Goal: Task Accomplishment & Management: Use online tool/utility

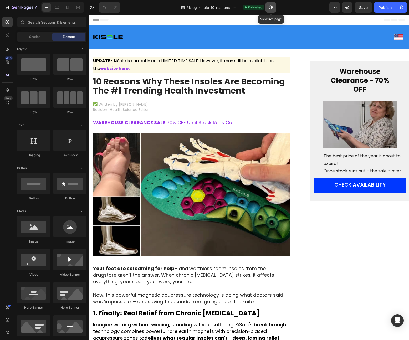
click at [270, 8] on icon "button" at bounding box center [269, 8] width 1 height 1
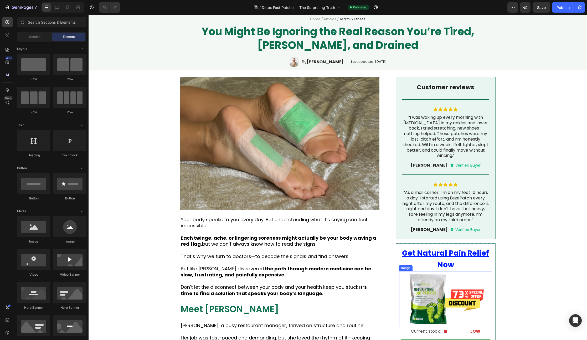
scroll to position [82, 0]
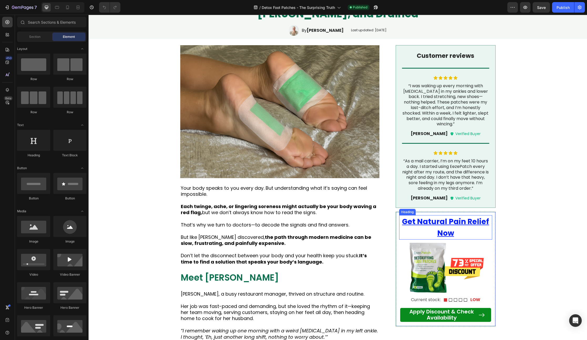
click at [450, 218] on u "Get Natural Pain Relief Now" at bounding box center [445, 228] width 87 height 22
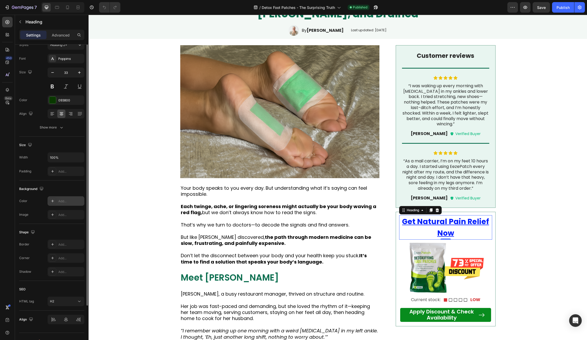
scroll to position [0, 0]
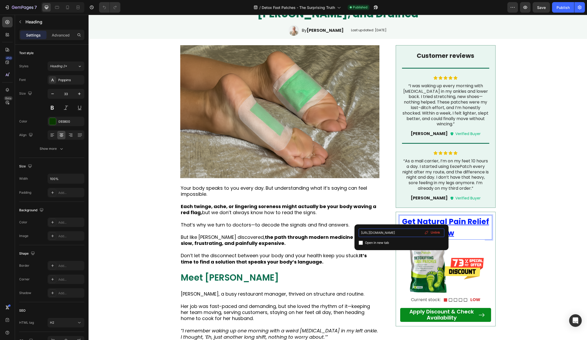
click at [406, 233] on input "[URL][DOMAIN_NAME]" at bounding box center [402, 233] width 86 height 8
click at [403, 234] on input "[URL][DOMAIN_NAME]" at bounding box center [402, 233] width 86 height 8
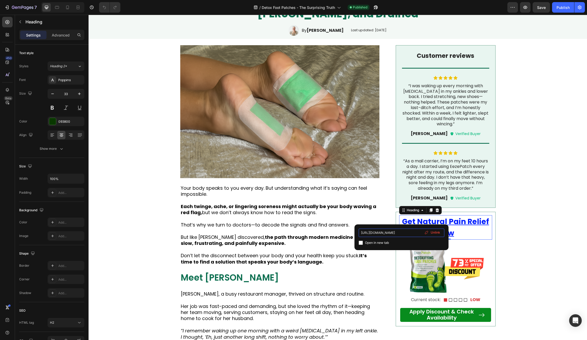
paste input "[DOMAIN_NAME][URL]"
type input "[URL][DOMAIN_NAME]"
drag, startPoint x: 503, startPoint y: 246, endPoint x: 343, endPoint y: 232, distance: 160.8
click at [388, 233] on input "[URL][DOMAIN_NAME]" at bounding box center [402, 233] width 86 height 8
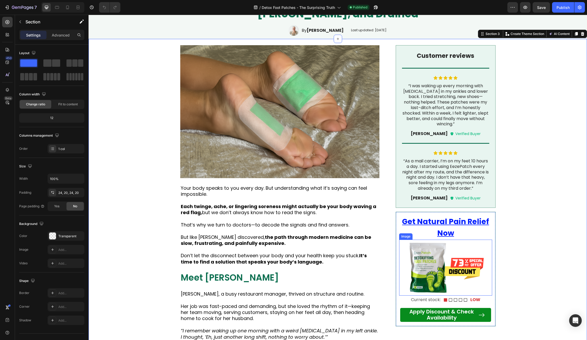
click at [455, 263] on img at bounding box center [445, 268] width 93 height 56
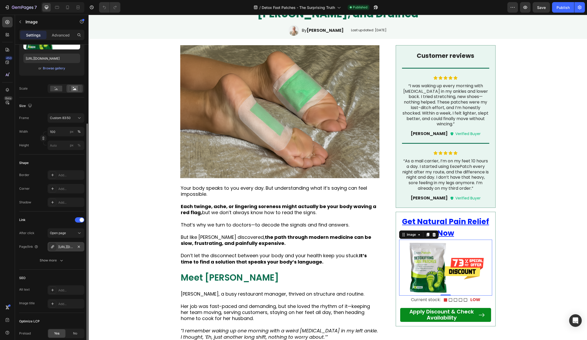
scroll to position [96, 0]
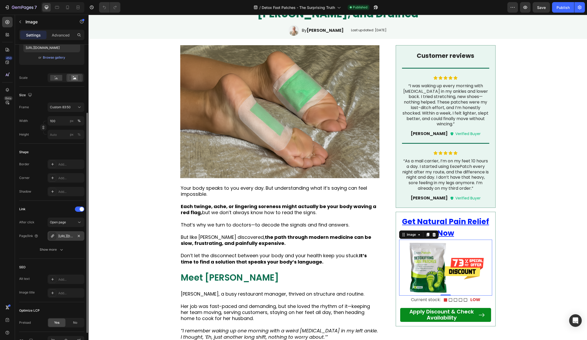
click at [66, 238] on div "[URL][DOMAIN_NAME]" at bounding box center [65, 236] width 15 height 5
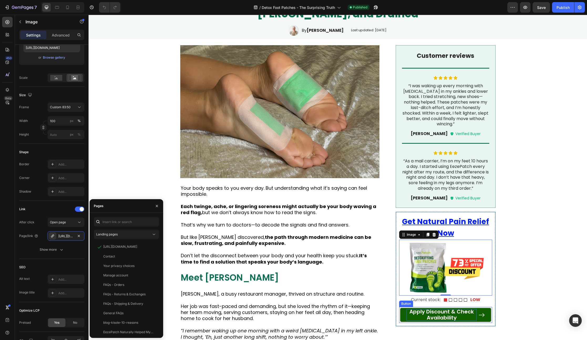
click at [439, 309] on span "Apply Discount & Check Availability" at bounding box center [442, 314] width 64 height 13
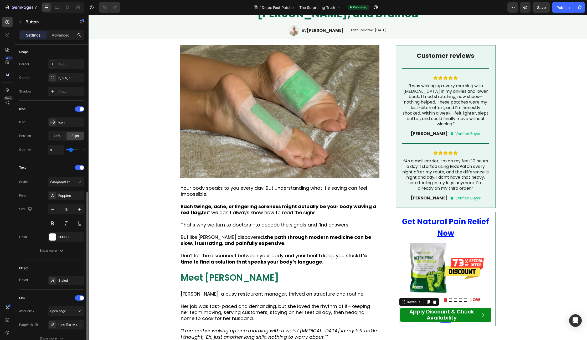
scroll to position [149, 0]
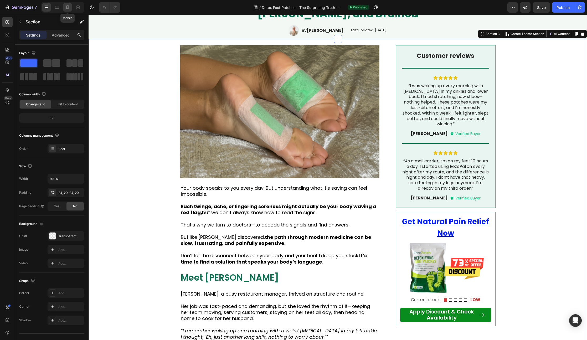
click at [66, 7] on icon at bounding box center [67, 7] width 5 height 5
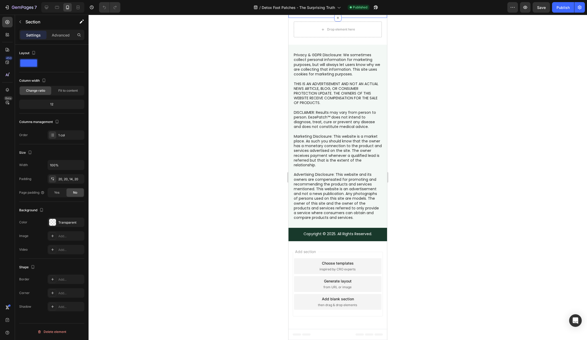
scroll to position [2743, 0]
click at [330, 7] on span "Apply Discount & Check Availability" at bounding box center [334, 0] width 48 height 13
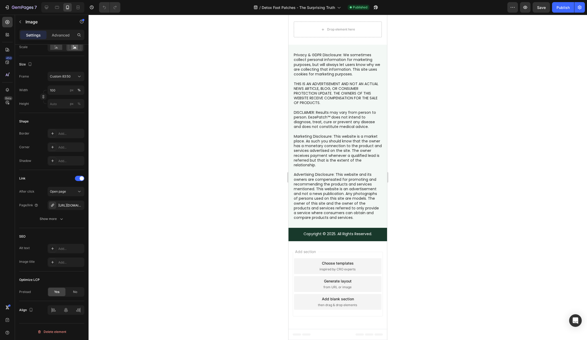
scroll to position [2554, 0]
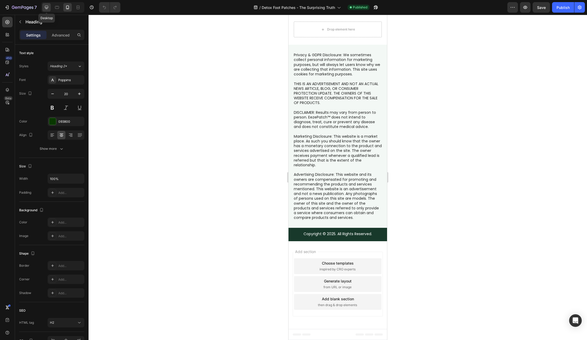
click at [47, 6] on icon at bounding box center [46, 7] width 5 height 5
type input "33"
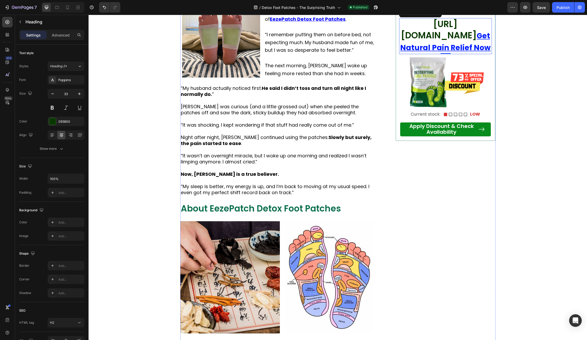
scroll to position [870, 0]
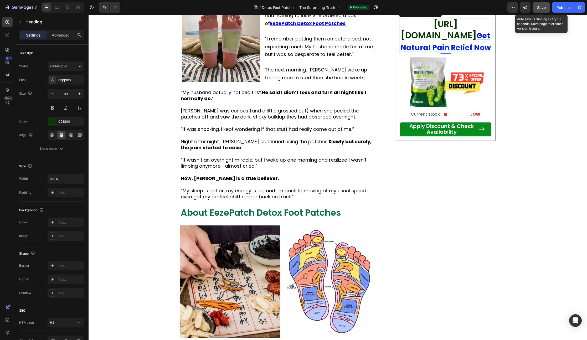
click at [539, 6] on span "Save" at bounding box center [541, 7] width 9 height 4
click at [566, 5] on div "Publish" at bounding box center [563, 8] width 13 height 6
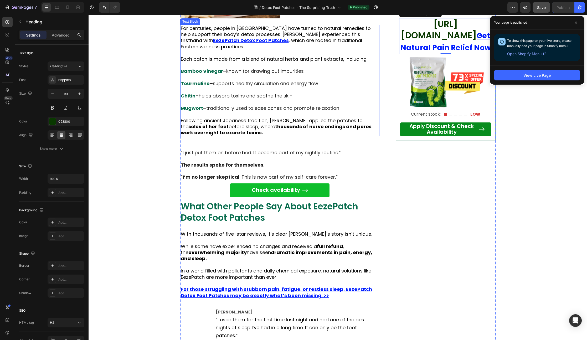
scroll to position [1383, 0]
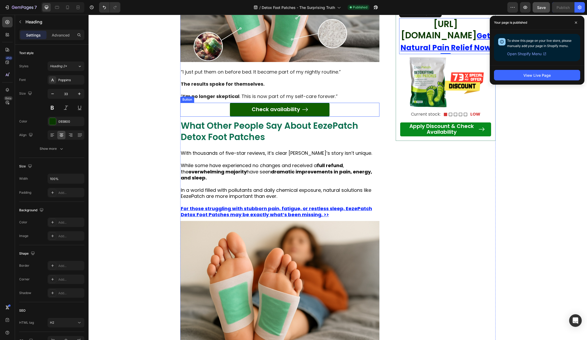
click at [288, 117] on link "Check availability" at bounding box center [280, 110] width 100 height 14
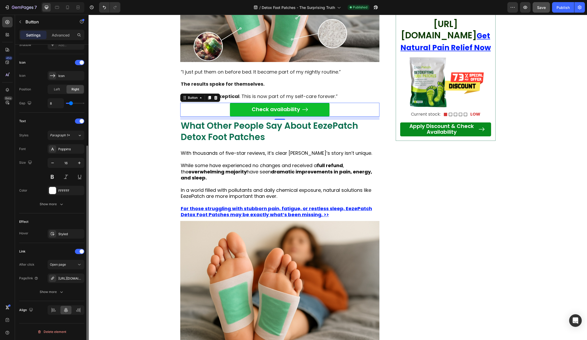
scroll to position [1558, 0]
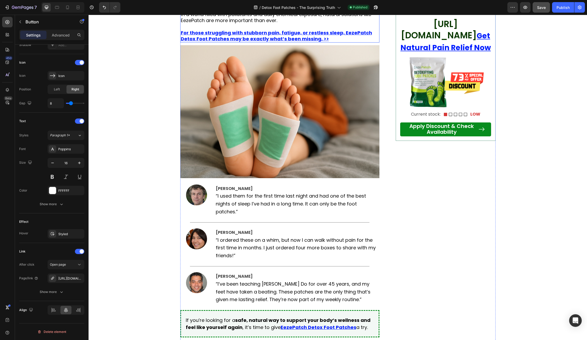
click at [258, 42] on u "For those struggling with stubborn pain, fatigue, or restless sleep, EezePatch …" at bounding box center [276, 35] width 191 height 13
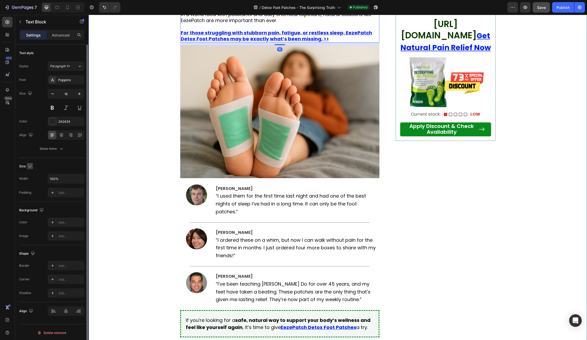
scroll to position [1, 0]
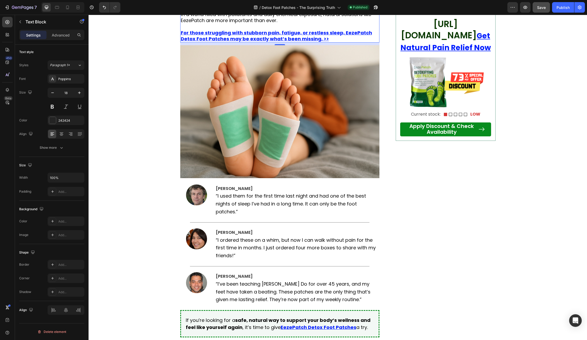
drag, startPoint x: 232, startPoint y: 147, endPoint x: 234, endPoint y: 143, distance: 4.5
click at [232, 42] on u "For those struggling with stubborn pain, fatigue, or restless sleep, EezePatch …" at bounding box center [276, 35] width 191 height 13
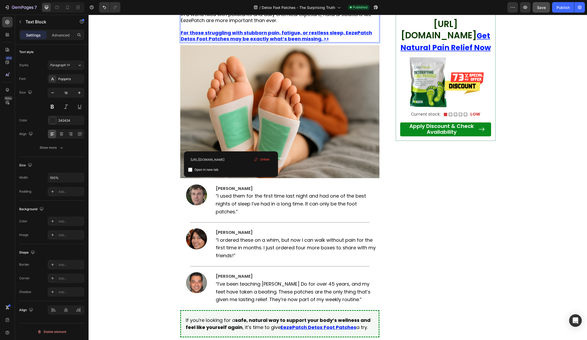
click at [235, 42] on u "For those struggling with stubborn pain, fatigue, or restless sleep, EezePatch …" at bounding box center [276, 35] width 191 height 13
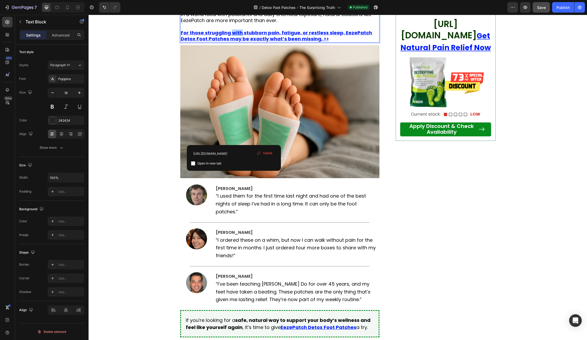
click at [235, 42] on u "For those struggling with stubborn pain, fatigue, or restless sleep, EezePatch …" at bounding box center [276, 35] width 191 height 13
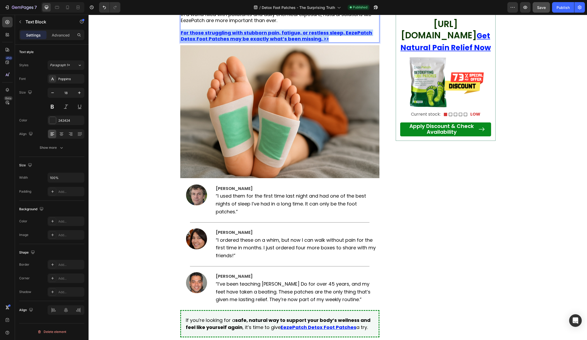
click at [235, 42] on u "For those struggling with stubborn pain, fatigue, or restless sleep, EezePatch …" at bounding box center [276, 35] width 191 height 13
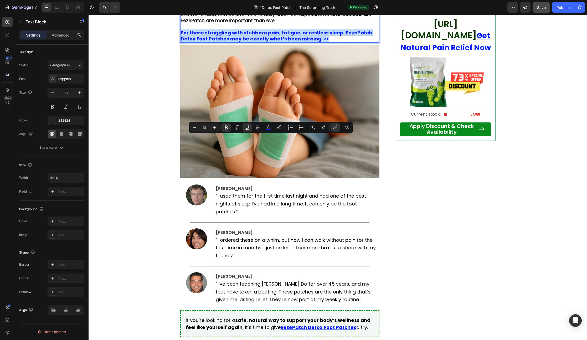
click at [233, 42] on u "For those struggling with stubborn pain, fatigue, or restless sleep, EezePatch …" at bounding box center [276, 35] width 191 height 13
click at [375, 177] on img at bounding box center [280, 111] width 200 height 133
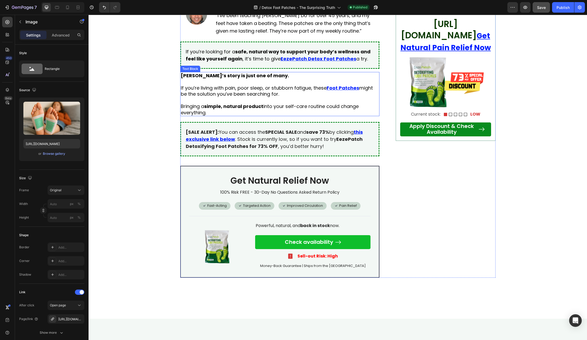
scroll to position [1969, 0]
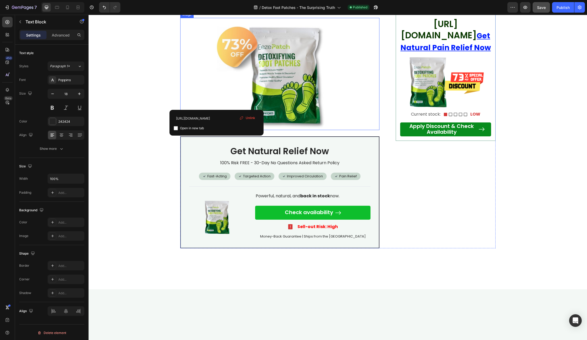
click at [308, 130] on img at bounding box center [280, 74] width 200 height 112
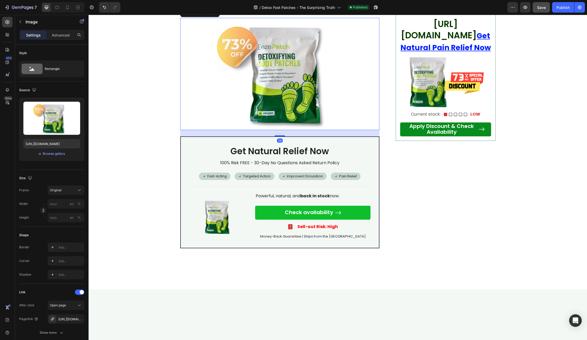
click at [298, 130] on img at bounding box center [280, 74] width 200 height 112
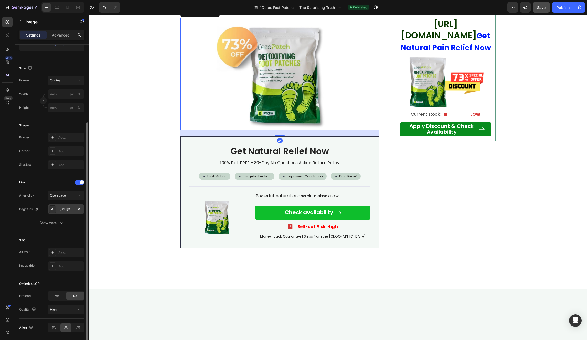
click at [68, 209] on div "[URL][DOMAIN_NAME]" at bounding box center [65, 209] width 15 height 5
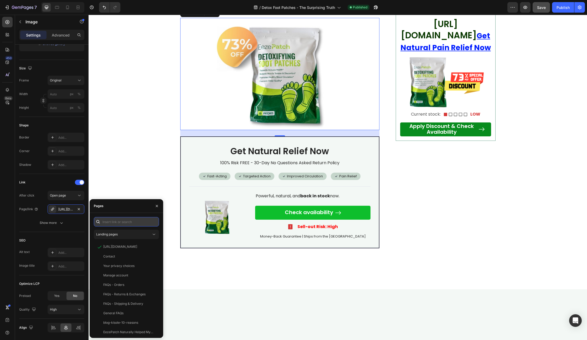
click at [110, 220] on input "text" at bounding box center [126, 221] width 65 height 9
paste input "[URL][DOMAIN_NAME]"
type input "[URL][DOMAIN_NAME]"
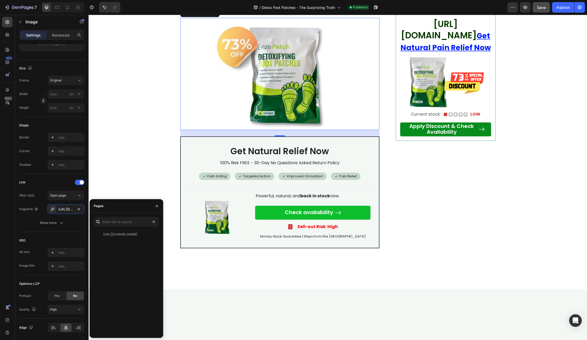
scroll to position [0, 0]
click at [266, 130] on img at bounding box center [280, 74] width 200 height 112
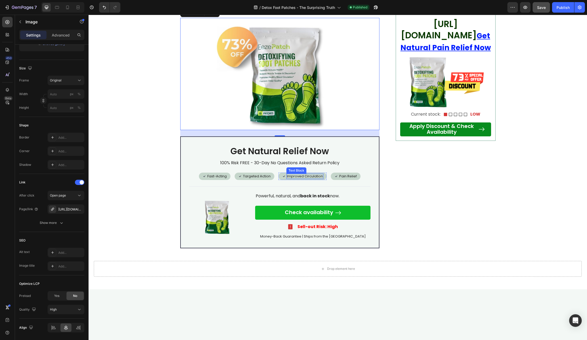
scroll to position [2075, 0]
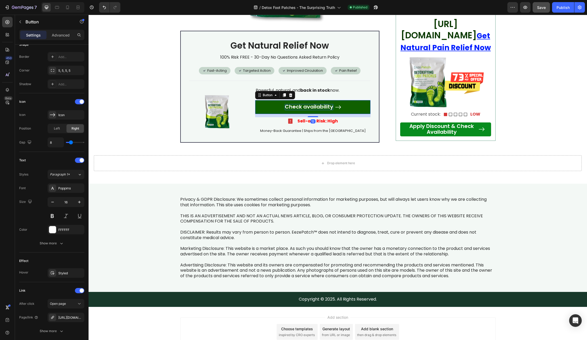
click at [298, 110] on span "Check availability" at bounding box center [309, 106] width 48 height 7
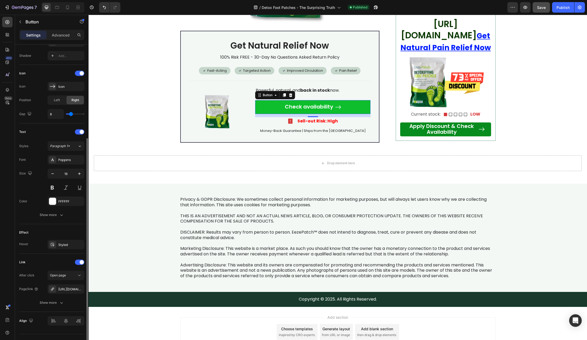
scroll to position [139, 0]
click at [64, 286] on div "[URL][DOMAIN_NAME]" at bounding box center [65, 288] width 15 height 5
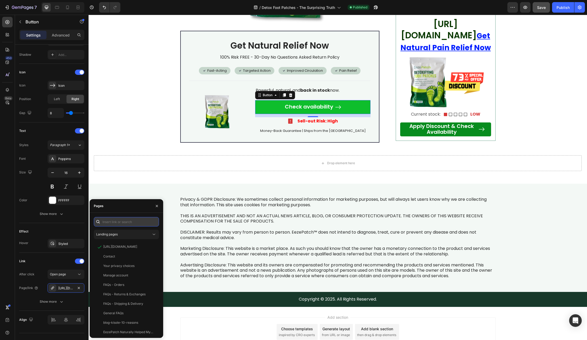
click at [119, 225] on input "text" at bounding box center [126, 221] width 65 height 9
paste input "[URL][DOMAIN_NAME]"
type input "[URL][DOMAIN_NAME]"
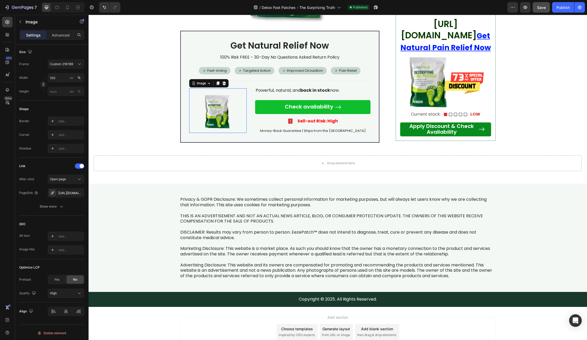
click at [220, 133] on img at bounding box center [218, 110] width 58 height 45
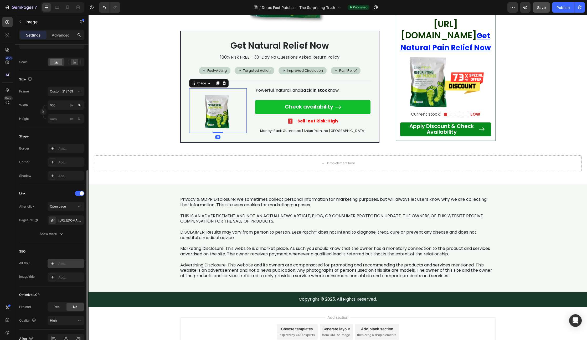
scroll to position [141, 0]
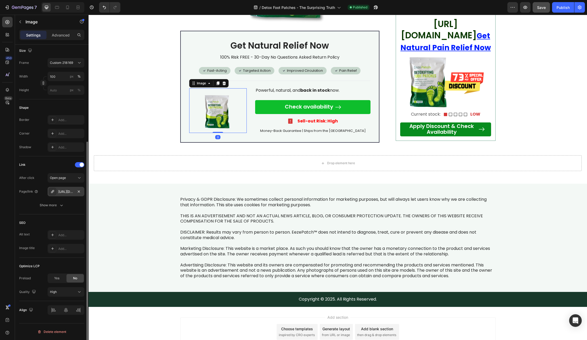
click at [69, 191] on div "[URL][DOMAIN_NAME]" at bounding box center [65, 192] width 15 height 5
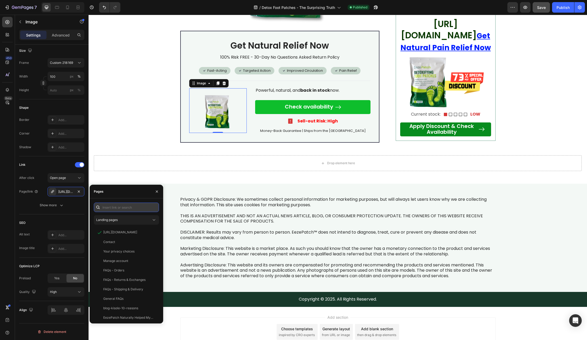
click at [114, 211] on input "text" at bounding box center [126, 207] width 65 height 9
paste input "[URL][DOMAIN_NAME]"
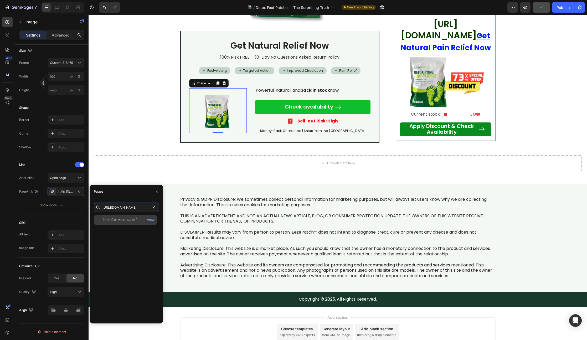
type input "[URL][DOMAIN_NAME]"
click at [137, 219] on div "[URL][DOMAIN_NAME]" at bounding box center [120, 220] width 34 height 5
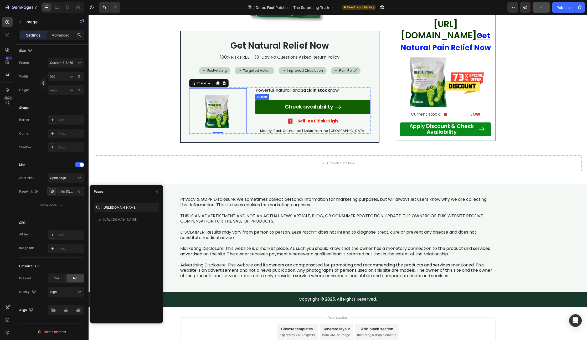
click at [298, 110] on span "Check availability" at bounding box center [309, 106] width 48 height 7
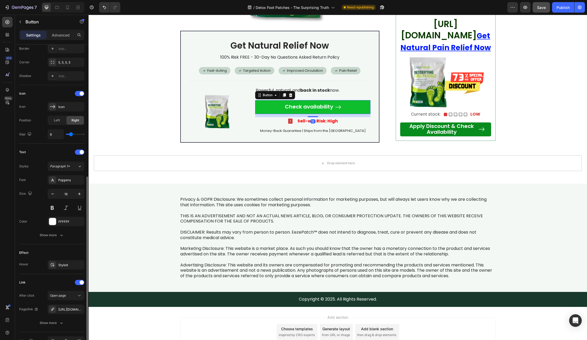
scroll to position [149, 0]
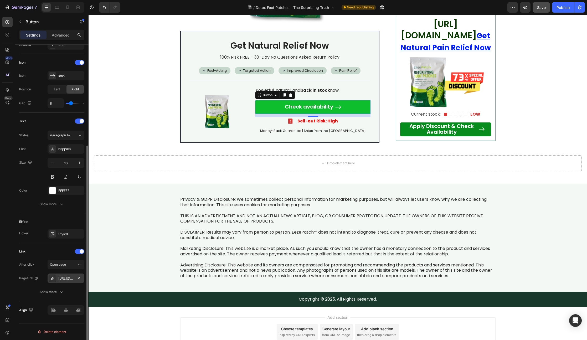
click at [62, 277] on div "[URL][DOMAIN_NAME]" at bounding box center [65, 278] width 15 height 5
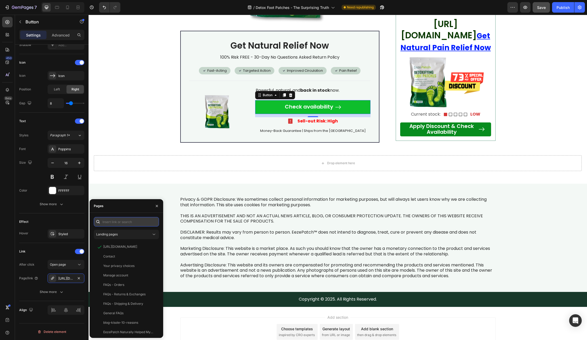
click at [110, 222] on input "text" at bounding box center [126, 221] width 65 height 9
paste input "[URL][DOMAIN_NAME]"
type input "[URL][DOMAIN_NAME]"
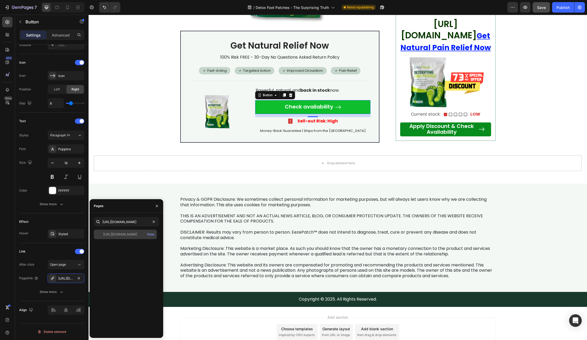
scroll to position [0, 0]
click at [128, 234] on div "[URL][DOMAIN_NAME]" at bounding box center [120, 234] width 34 height 5
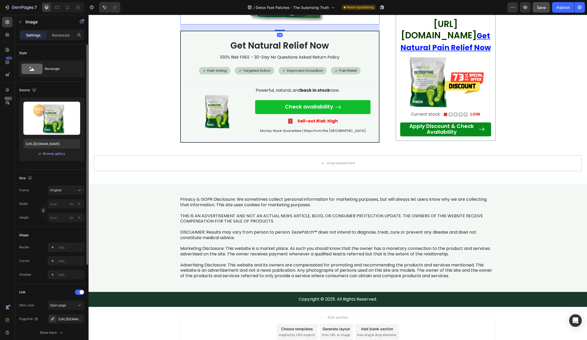
scroll to position [14, 0]
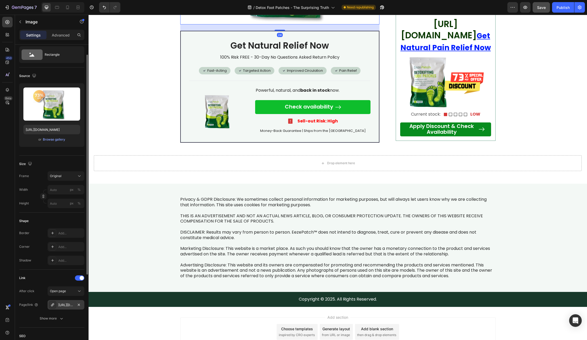
click at [64, 304] on div "[URL][DOMAIN_NAME]" at bounding box center [65, 305] width 15 height 5
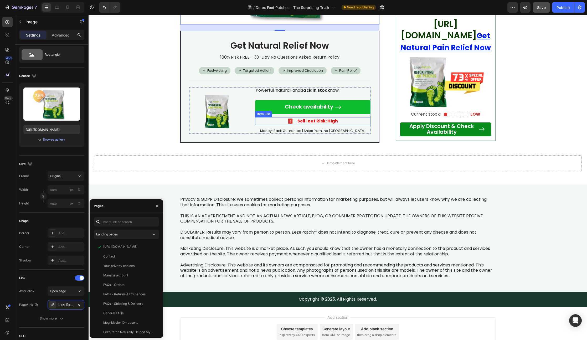
click at [321, 124] on strong "Sell-out Risk: High" at bounding box center [318, 121] width 40 height 6
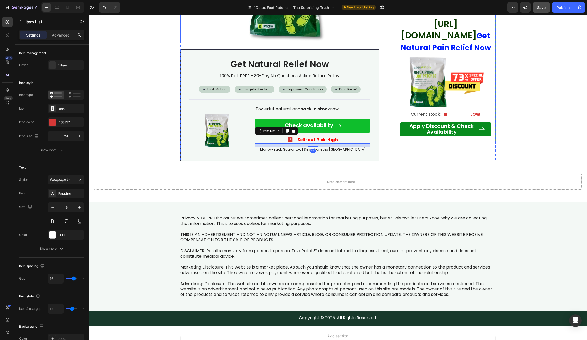
scroll to position [2054, 0]
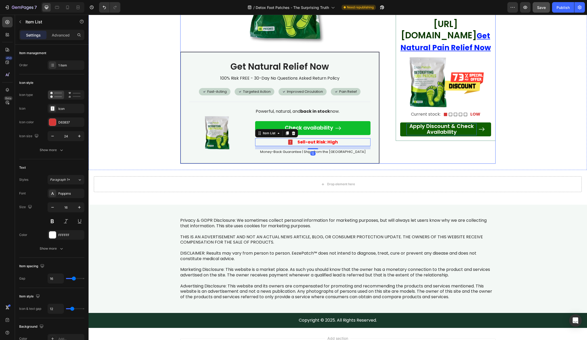
click at [465, 135] on p "Apply Discount & Check Availability" at bounding box center [442, 129] width 70 height 12
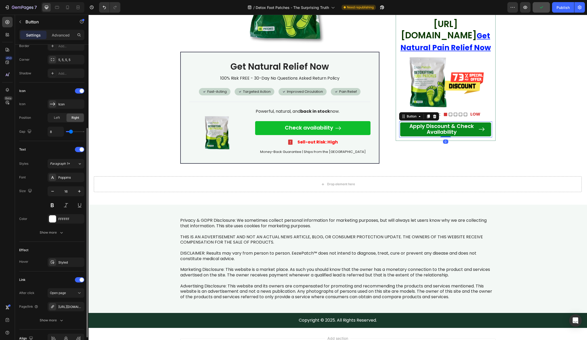
scroll to position [149, 0]
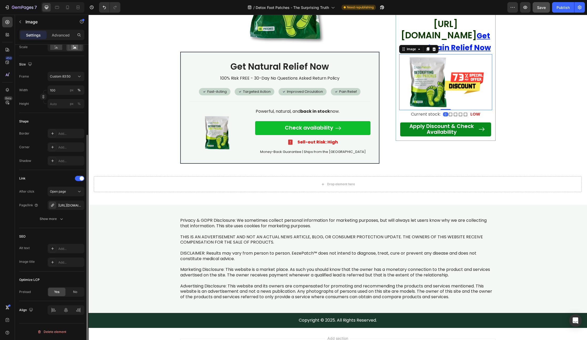
click at [451, 96] on img at bounding box center [445, 82] width 93 height 56
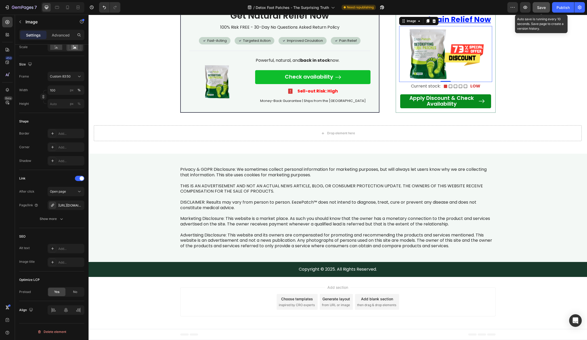
click at [548, 5] on button "Save" at bounding box center [541, 7] width 17 height 11
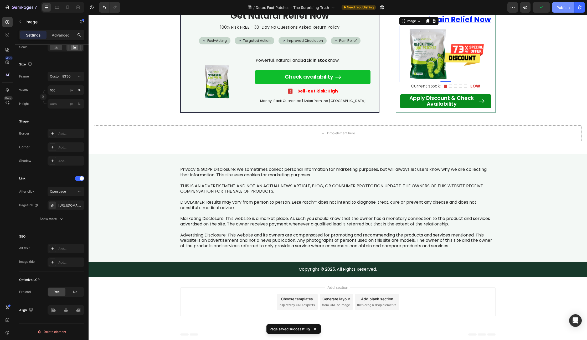
click at [562, 10] on div "Publish" at bounding box center [563, 8] width 13 height 6
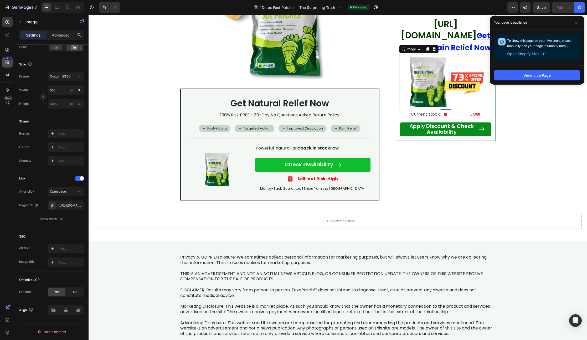
scroll to position [2015, 0]
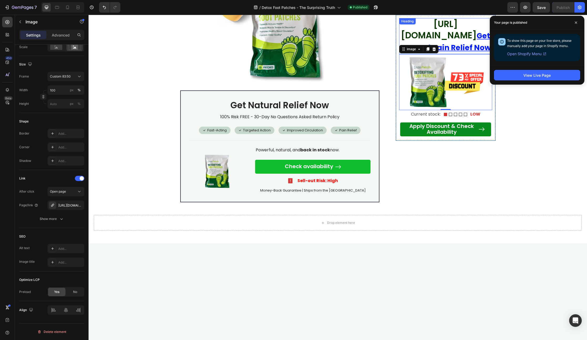
click at [451, 38] on link "[URL][DOMAIN_NAME]" at bounding box center [439, 30] width 76 height 24
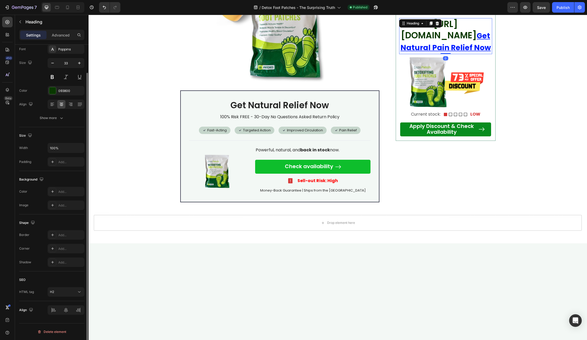
scroll to position [0, 0]
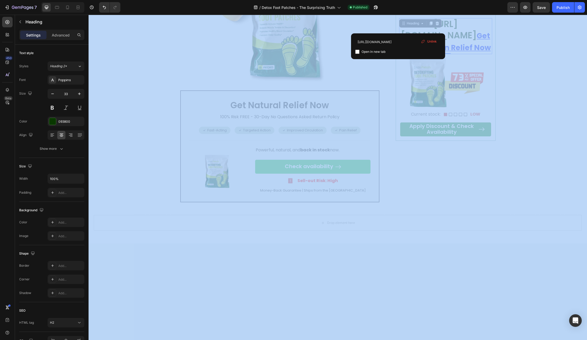
drag, startPoint x: 355, startPoint y: 31, endPoint x: 369, endPoint y: 33, distance: 14.3
click at [444, 46] on div "[URL][DOMAIN_NAME] Open in new tab Unlink" at bounding box center [398, 46] width 94 height 26
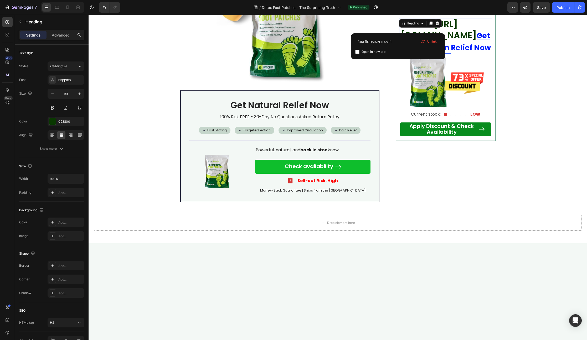
click at [464, 42] on link "[URL][DOMAIN_NAME]" at bounding box center [439, 30] width 76 height 24
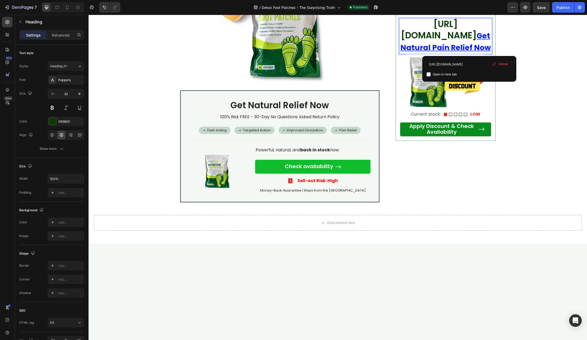
click at [469, 42] on link "[URL][DOMAIN_NAME]" at bounding box center [439, 30] width 76 height 24
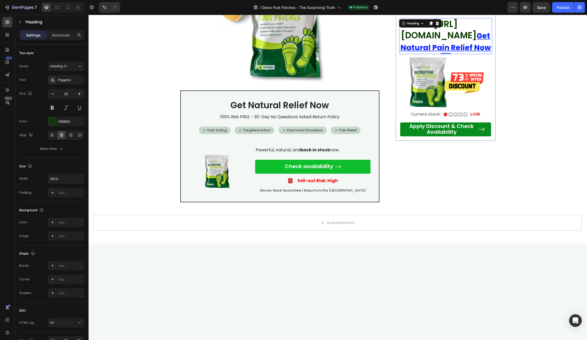
drag, startPoint x: 471, startPoint y: 45, endPoint x: 427, endPoint y: 28, distance: 47.4
click at [424, 38] on link "[URL][DOMAIN_NAME]" at bounding box center [439, 30] width 76 height 24
click at [441, 33] on link "[URL][DOMAIN_NAME]" at bounding box center [439, 30] width 76 height 24
click at [440, 37] on link "[URL][DOMAIN_NAME]" at bounding box center [439, 30] width 76 height 24
click at [404, 25] on div "Heading" at bounding box center [413, 23] width 25 height 6
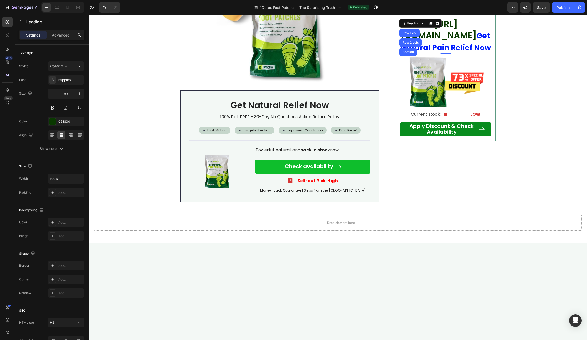
click at [452, 40] on link "[URL][DOMAIN_NAME]" at bounding box center [439, 30] width 76 height 24
drag, startPoint x: 559, startPoint y: 59, endPoint x: 471, endPoint y: 37, distance: 90.5
click at [471, 37] on link "[URL][DOMAIN_NAME]" at bounding box center [439, 30] width 76 height 24
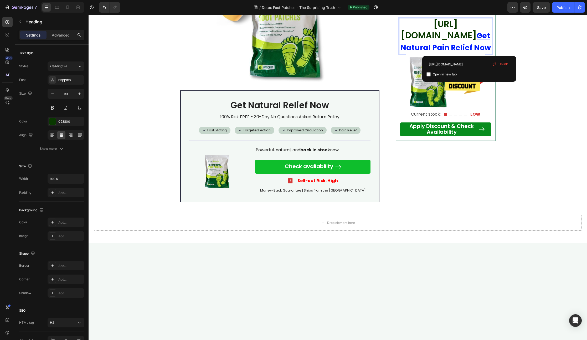
drag, startPoint x: 471, startPoint y: 46, endPoint x: 415, endPoint y: 29, distance: 58.4
click at [415, 29] on link "[URL][DOMAIN_NAME]" at bounding box center [439, 30] width 76 height 24
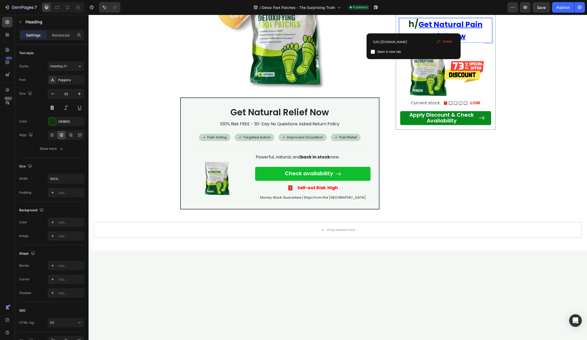
scroll to position [2006, 0]
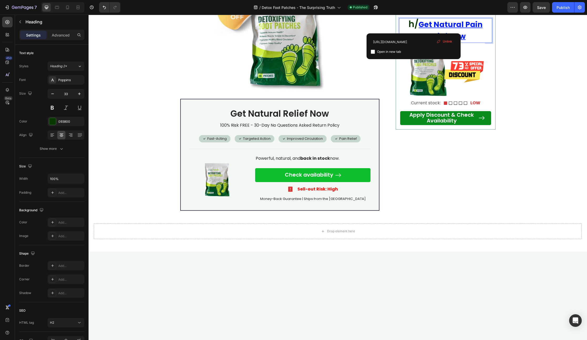
click at [421, 22] on u "Get Natural Pain Relief Now" at bounding box center [451, 30] width 64 height 22
click at [419, 23] on u "Get Natural Pain Relief Now" at bounding box center [451, 30] width 64 height 22
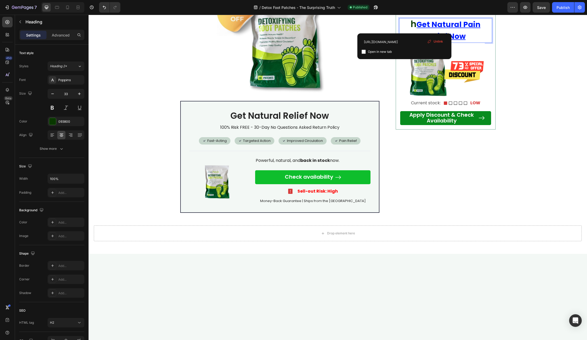
scroll to position [2004, 0]
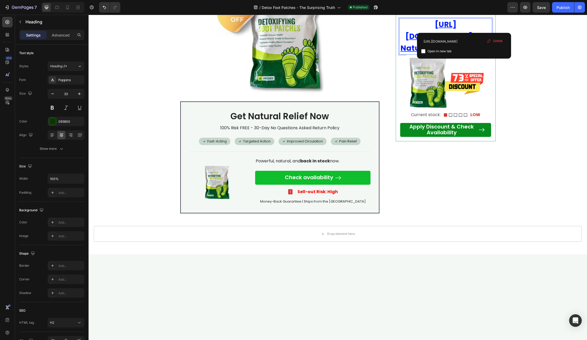
click at [464, 29] on p "[URL][DOMAIN_NAME] Get Natural Pain Relief Now" at bounding box center [446, 36] width 92 height 35
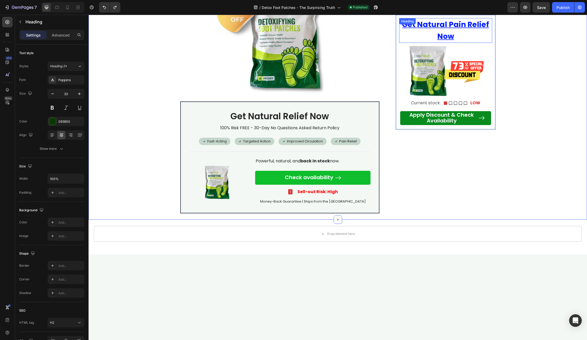
click at [455, 31] on h2 "Get Natural Pain Relief Now" at bounding box center [445, 30] width 93 height 25
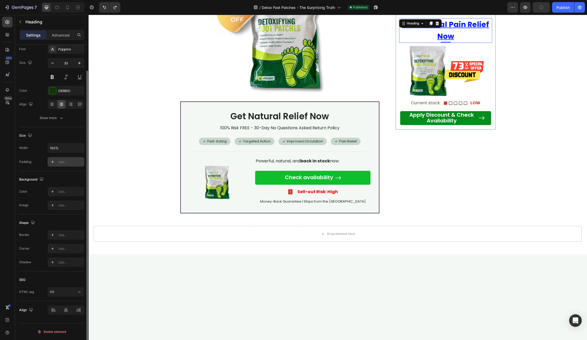
scroll to position [27, 0]
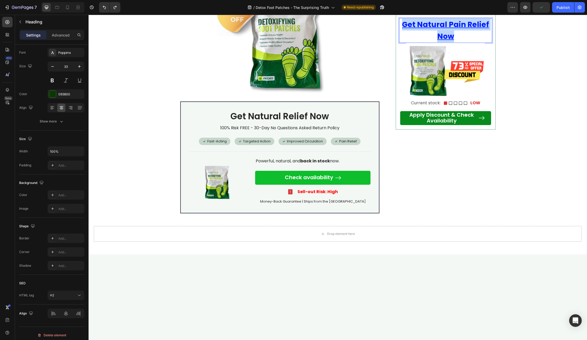
click at [437, 38] on u "Get Natural Pain Relief Now" at bounding box center [445, 30] width 87 height 22
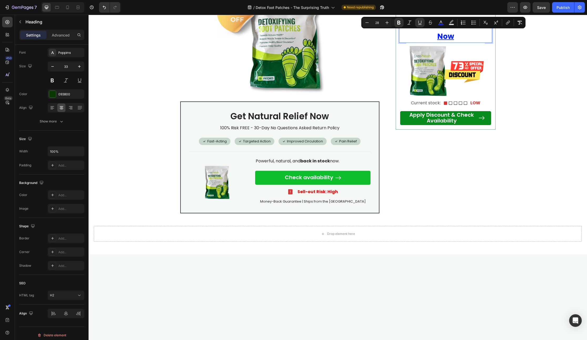
click at [442, 35] on u "Get Natural Pain Relief Now" at bounding box center [445, 30] width 87 height 22
click at [442, 36] on u "Get Natural Pain Relief Now" at bounding box center [445, 30] width 87 height 22
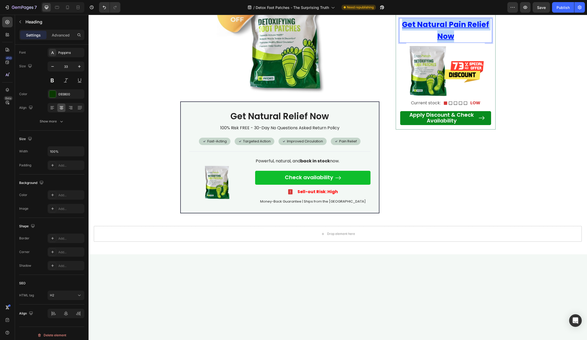
click at [443, 36] on u "Get Natural Pain Relief Now" at bounding box center [445, 30] width 87 height 22
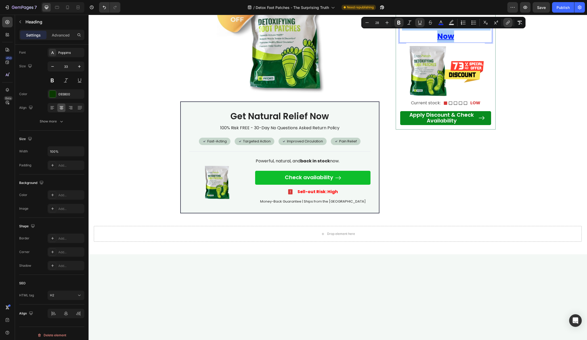
click at [506, 22] on icon "Editor contextual toolbar" at bounding box center [508, 22] width 5 height 5
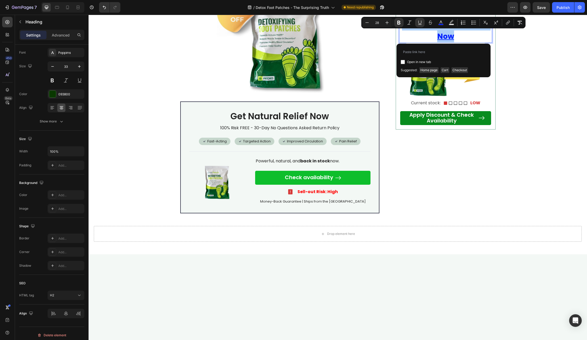
type input "[URL][DOMAIN_NAME]"
drag, startPoint x: 522, startPoint y: 68, endPoint x: 376, endPoint y: 51, distance: 147.4
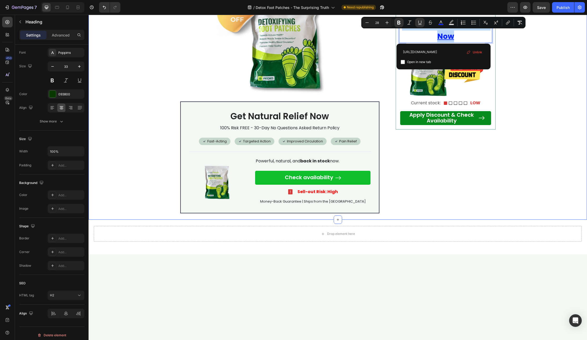
drag, startPoint x: 564, startPoint y: 82, endPoint x: 524, endPoint y: 76, distance: 40.4
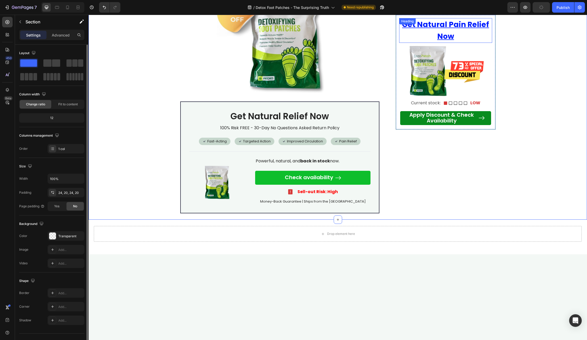
click at [439, 36] on u "Get Natural Pain Relief Now" at bounding box center [445, 30] width 87 height 22
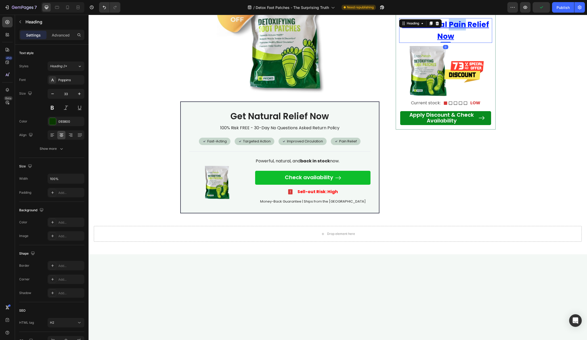
click at [453, 25] on u "Get Natural Pain Relief Now" at bounding box center [445, 30] width 87 height 22
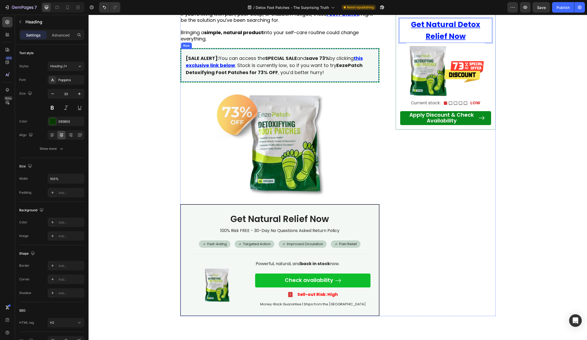
scroll to position [1898, 0]
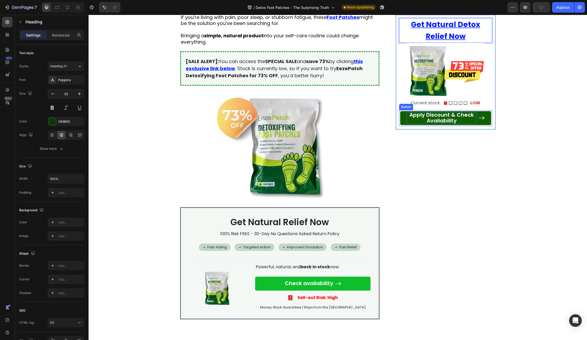
click at [439, 115] on span "Apply Discount & Check Availability" at bounding box center [442, 117] width 64 height 13
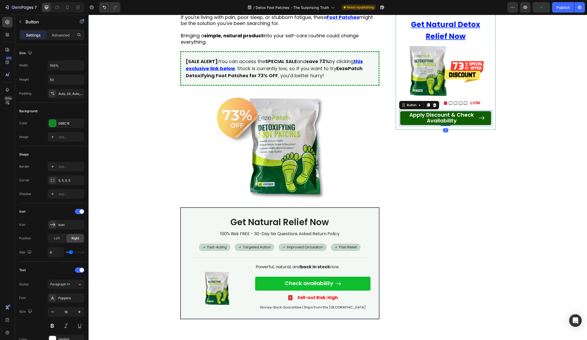
click at [487, 116] on link "Apply Discount & Check Availability" at bounding box center [445, 118] width 91 height 14
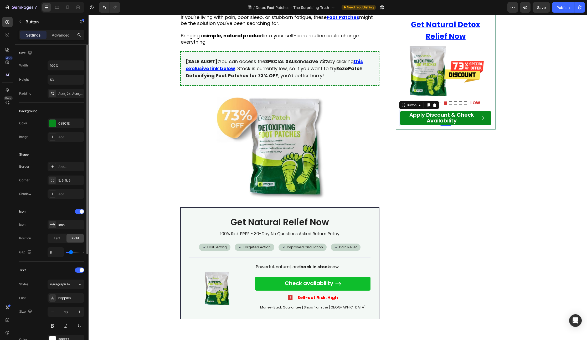
scroll to position [113, 0]
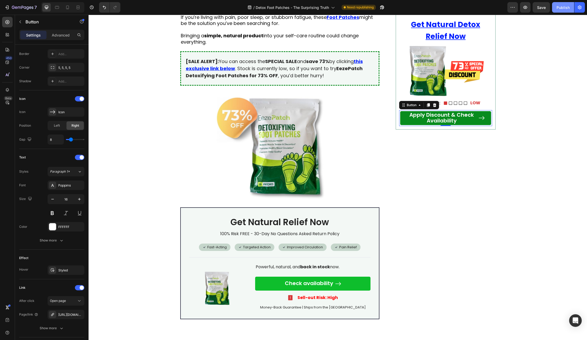
click at [565, 9] on div "Publish" at bounding box center [563, 8] width 13 height 6
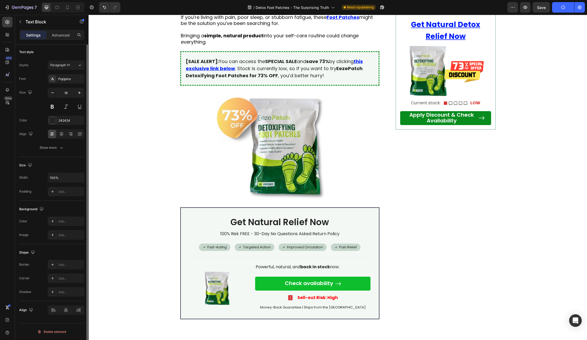
scroll to position [0, 0]
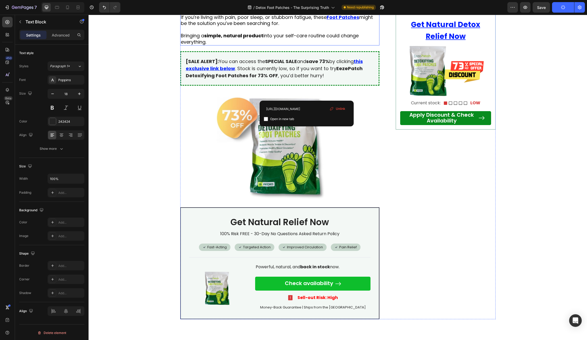
click at [369, 33] on p at bounding box center [280, 30] width 198 height 6
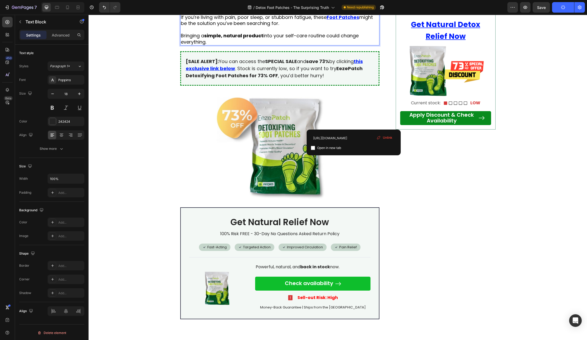
click at [352, 21] on u "Foot Patches" at bounding box center [343, 17] width 33 height 7
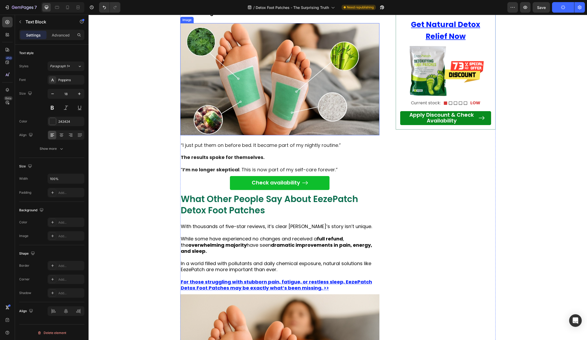
scroll to position [1310, 0]
click at [292, 135] on img at bounding box center [280, 79] width 200 height 112
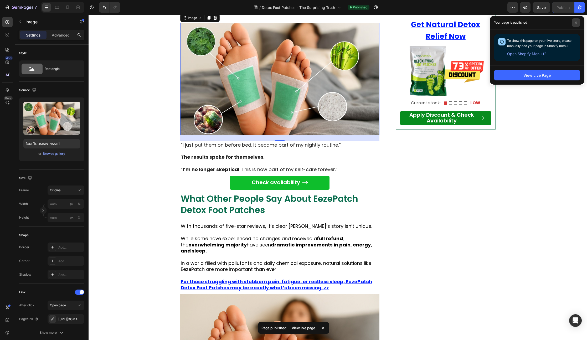
click at [578, 21] on span at bounding box center [576, 22] width 8 height 8
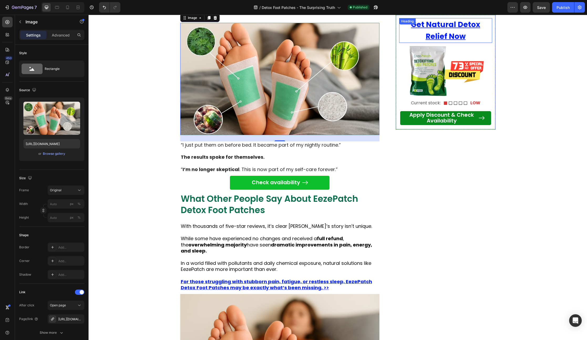
click at [432, 25] on div "⁠⁠⁠⁠⁠⁠⁠ Get Natural Detox Relief Now Heading" at bounding box center [445, 30] width 93 height 25
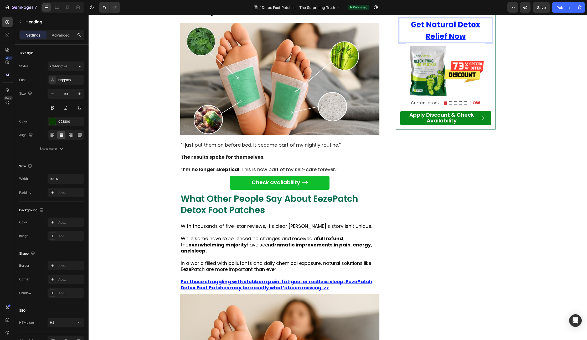
click at [464, 27] on u "Get Natural Detox Relief Now" at bounding box center [445, 30] width 69 height 22
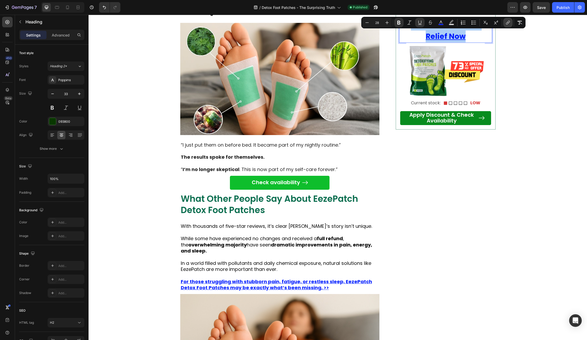
click at [510, 24] on icon "Editor contextual toolbar" at bounding box center [508, 22] width 5 height 5
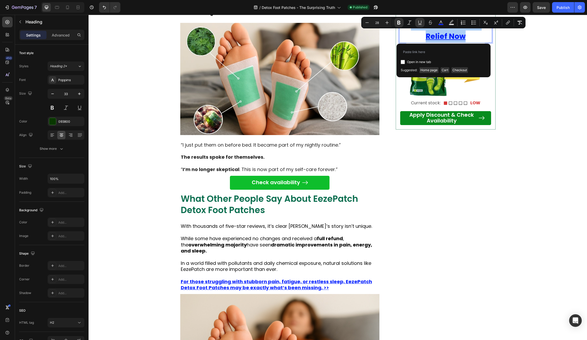
type input "[URL][DOMAIN_NAME]"
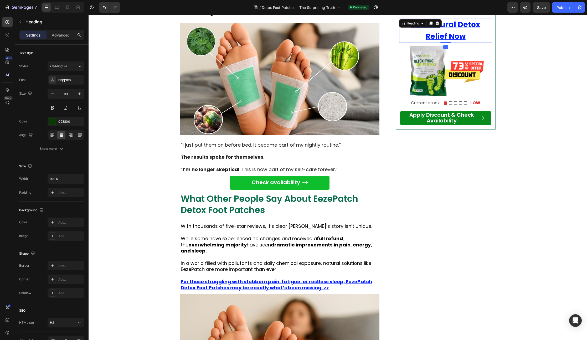
click at [442, 36] on u "Get Natural Detox Relief Now" at bounding box center [445, 30] width 69 height 22
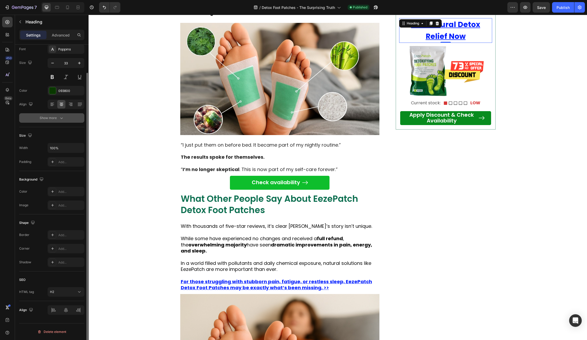
click at [57, 114] on button "Show more" at bounding box center [51, 117] width 65 height 9
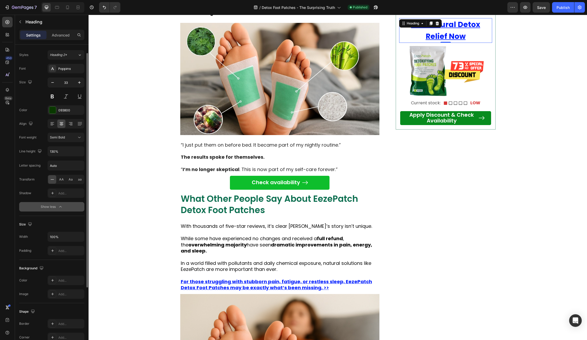
scroll to position [0, 0]
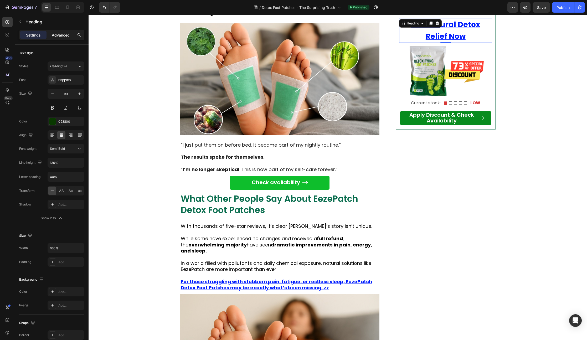
click at [72, 35] on div "Advanced" at bounding box center [61, 35] width 26 height 8
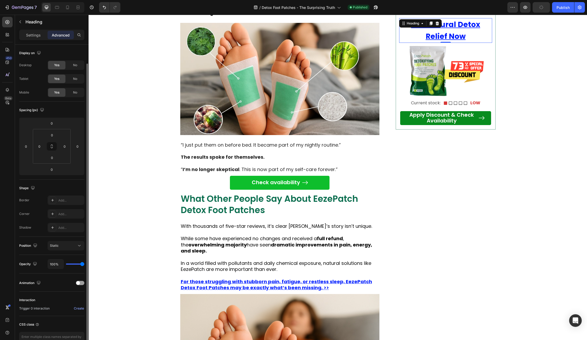
scroll to position [32, 0]
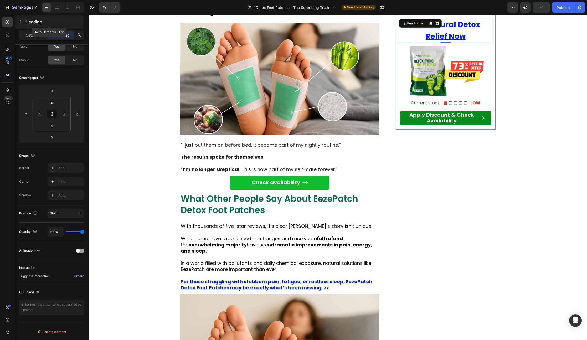
click at [32, 27] on div "Heading" at bounding box center [49, 22] width 68 height 14
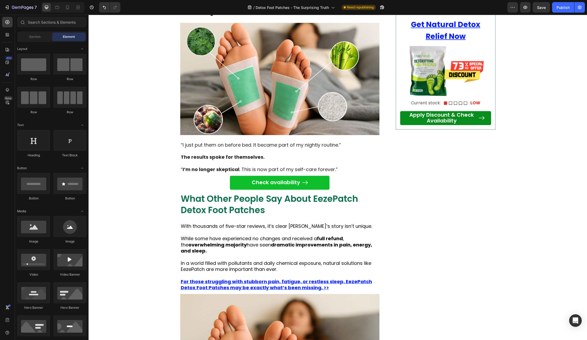
click at [474, 28] on u "Get Natural Detox Relief Now" at bounding box center [445, 30] width 69 height 22
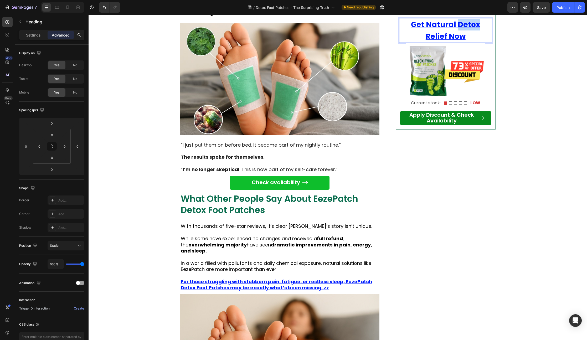
click at [460, 27] on u "Get Natural Detox Relief Now" at bounding box center [445, 30] width 69 height 22
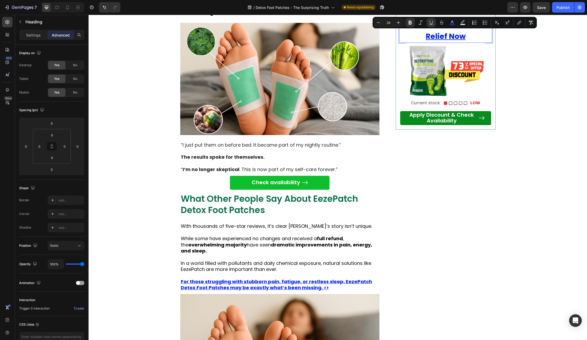
click at [451, 35] on u "Get Natural Detox Relief Now" at bounding box center [445, 30] width 69 height 22
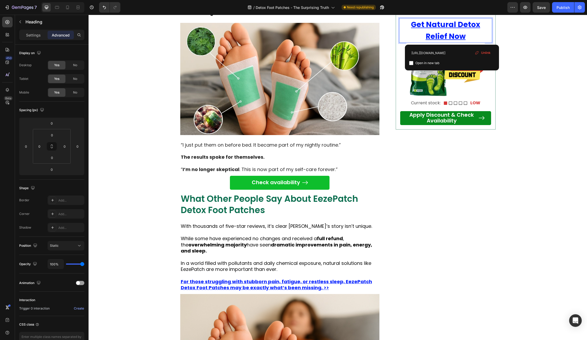
click at [451, 35] on u "Get Natural Detox Relief Now" at bounding box center [445, 30] width 69 height 22
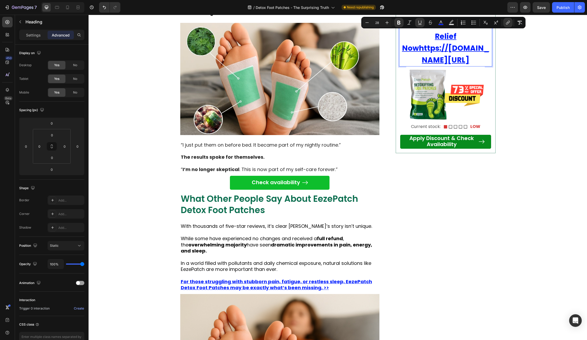
click at [464, 48] on u "Get Natural Detox Relief Nowhttps://[DOMAIN_NAME][URL]" at bounding box center [445, 42] width 87 height 46
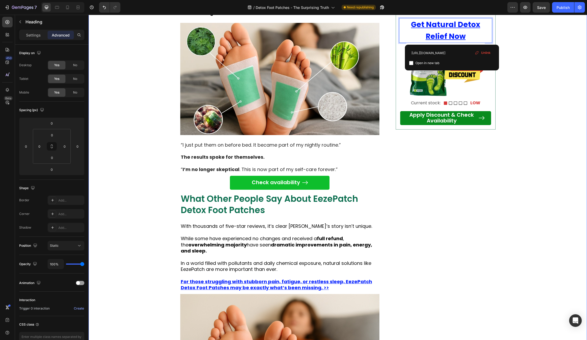
drag, startPoint x: 514, startPoint y: 28, endPoint x: 494, endPoint y: 24, distance: 20.0
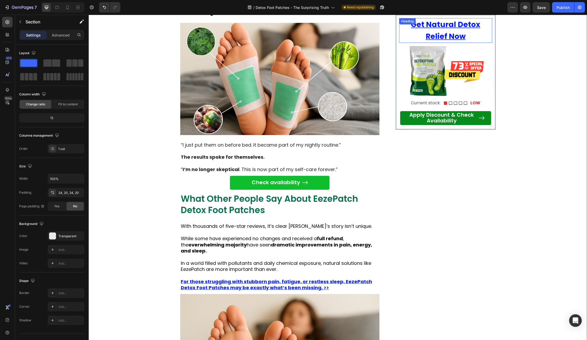
click at [454, 25] on u "Get Natural Detox Relief Now" at bounding box center [445, 30] width 69 height 22
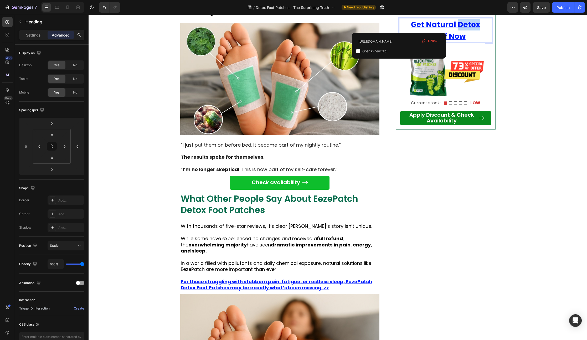
click at [461, 24] on u "Get Natural Detox Relief Now" at bounding box center [445, 30] width 69 height 22
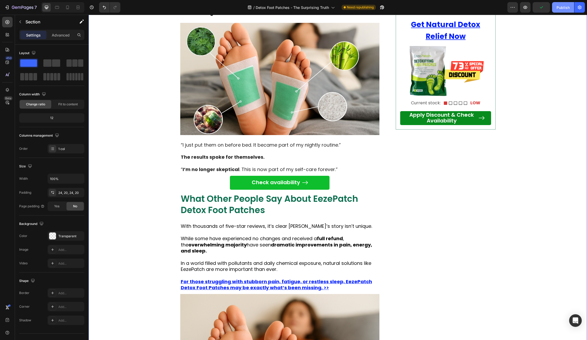
click at [564, 8] on div "Publish" at bounding box center [563, 8] width 13 height 6
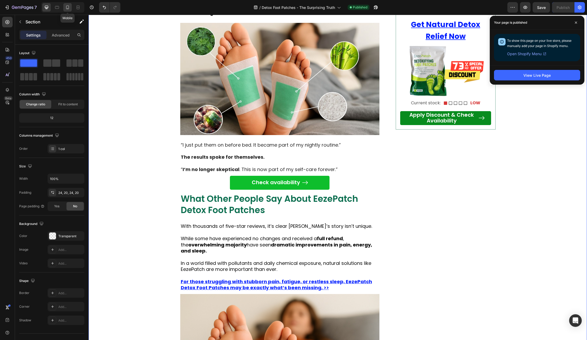
click at [68, 8] on icon at bounding box center [67, 7] width 5 height 5
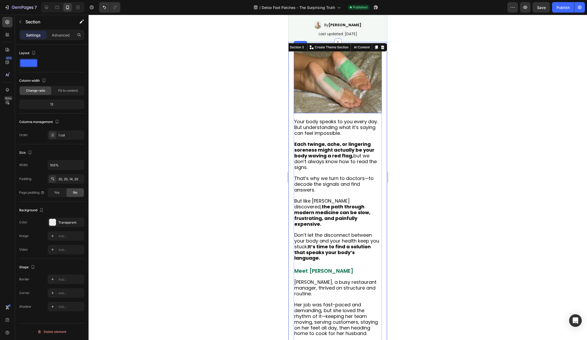
scroll to position [91, 0]
click at [329, 87] on img at bounding box center [338, 81] width 88 height 66
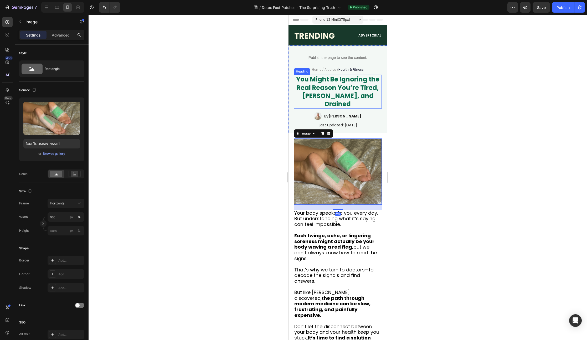
scroll to position [0, 0]
click at [330, 81] on strong "You Might Be Ignoring the Real Reason You’re Tired, [PERSON_NAME], and Drained" at bounding box center [337, 91] width 83 height 33
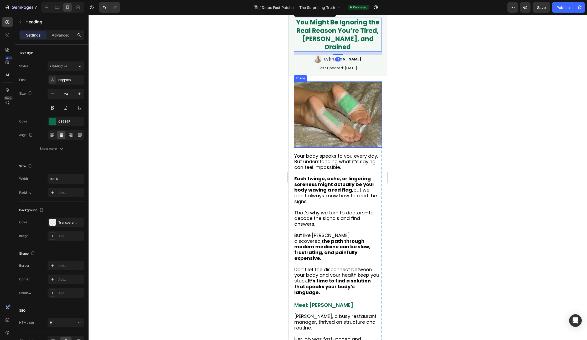
scroll to position [177, 0]
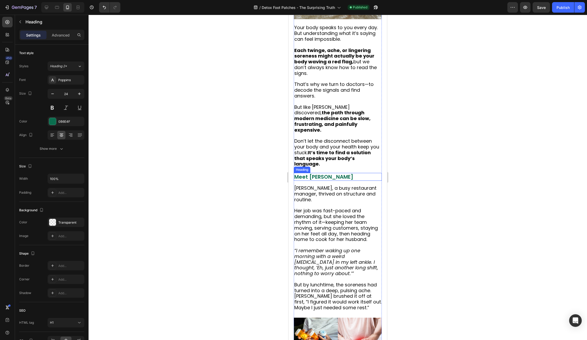
click at [318, 173] on h2 "Meet [PERSON_NAME]" at bounding box center [338, 177] width 88 height 8
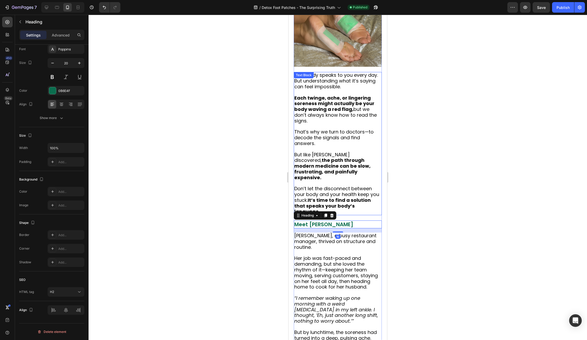
scroll to position [314, 0]
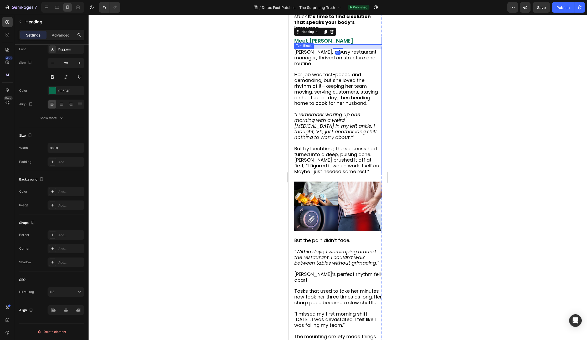
click at [330, 141] on p at bounding box center [338, 144] width 88 height 6
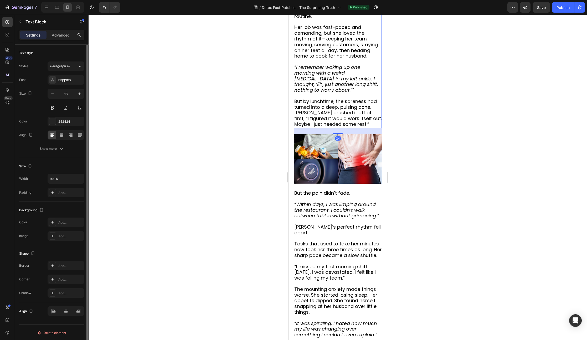
scroll to position [422, 0]
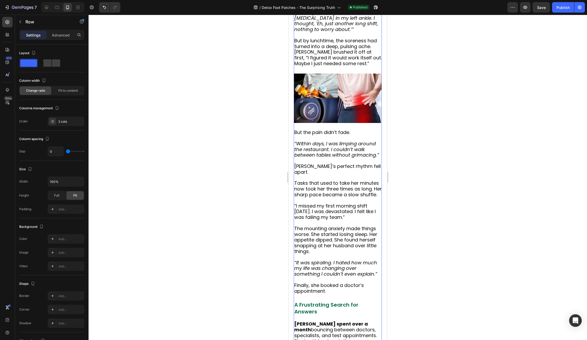
click at [337, 101] on img at bounding box center [338, 98] width 88 height 49
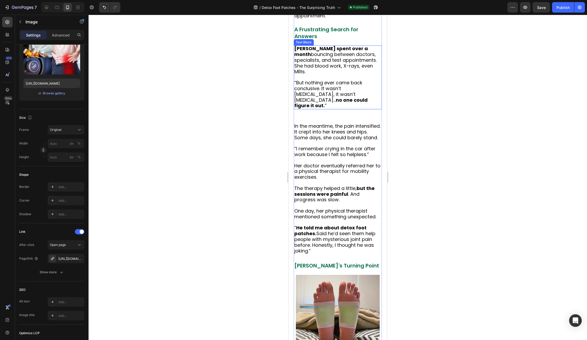
scroll to position [701, 0]
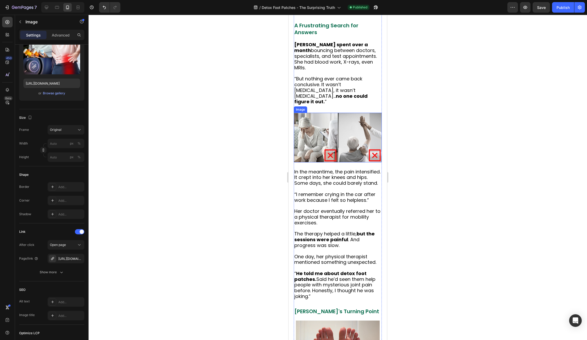
click at [355, 135] on img at bounding box center [338, 137] width 88 height 49
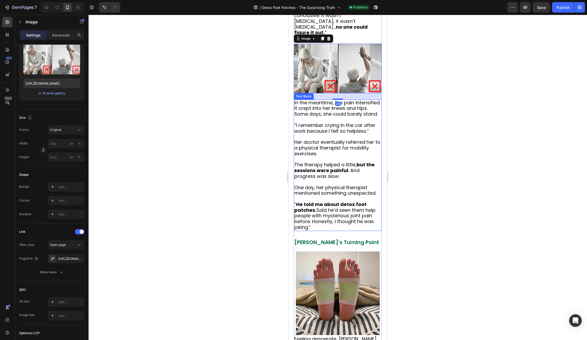
scroll to position [809, 0]
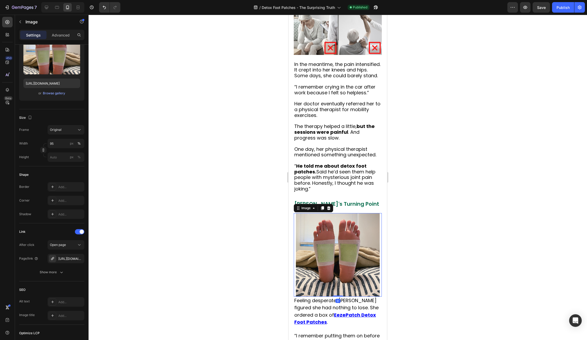
click at [346, 226] on img at bounding box center [338, 255] width 84 height 84
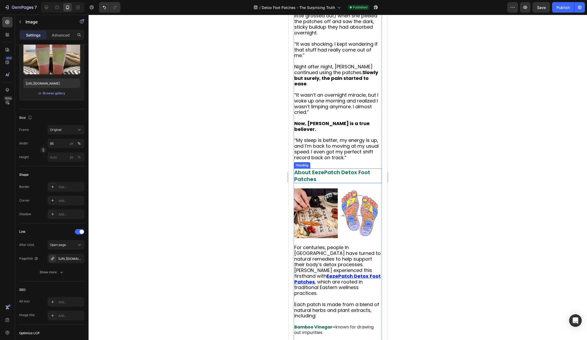
scroll to position [1361, 0]
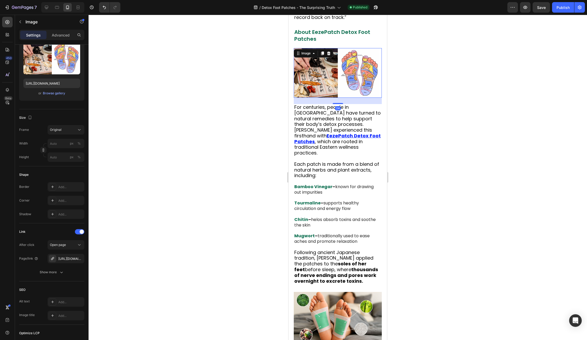
click at [339, 68] on img at bounding box center [338, 72] width 88 height 49
click at [349, 131] on p "For centuries, people in [GEOGRAPHIC_DATA] have turned to natural remedies to h…" at bounding box center [337, 131] width 87 height 52
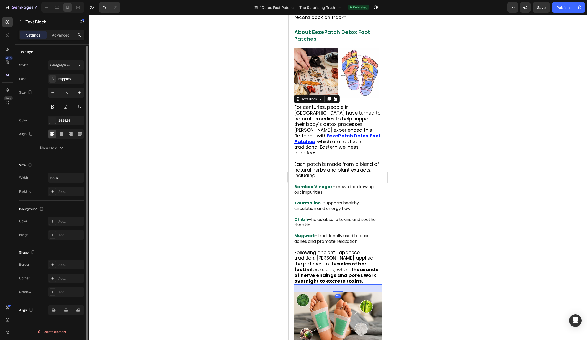
scroll to position [0, 0]
click at [351, 133] on u "EezePatch Detox Foot Patches" at bounding box center [337, 139] width 86 height 12
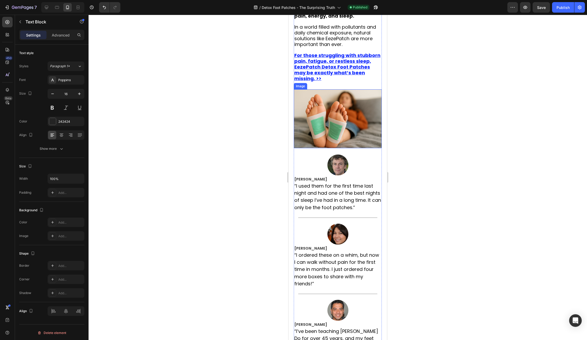
scroll to position [1635, 0]
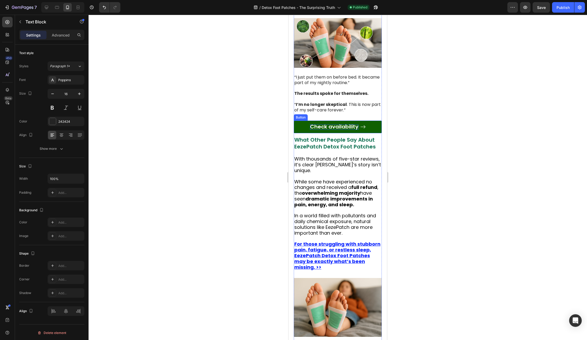
click at [341, 123] on span "Check availability" at bounding box center [334, 126] width 48 height 7
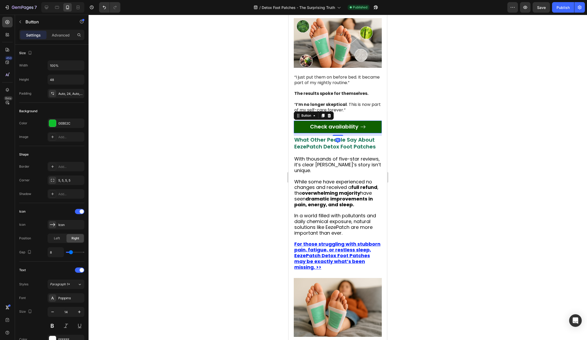
click at [370, 121] on link "Check availability" at bounding box center [338, 127] width 88 height 13
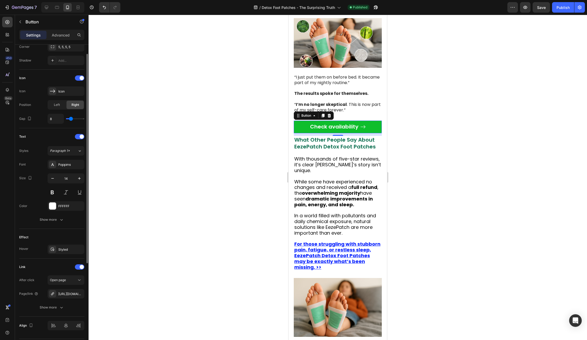
scroll to position [149, 0]
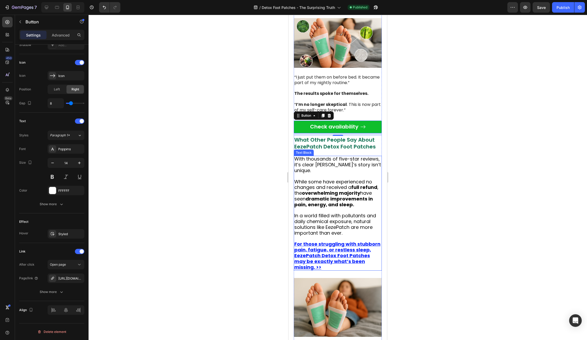
click at [329, 241] on u "For those struggling with stubborn pain, fatigue, or restless sleep, EezePatch …" at bounding box center [337, 255] width 86 height 29
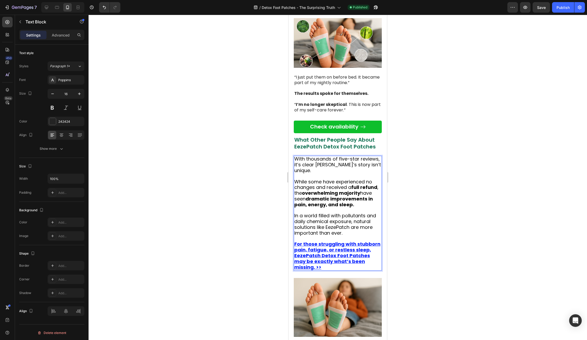
click at [326, 241] on u "For those struggling with stubborn pain, fatigue, or restless sleep, EezePatch …" at bounding box center [337, 255] width 86 height 29
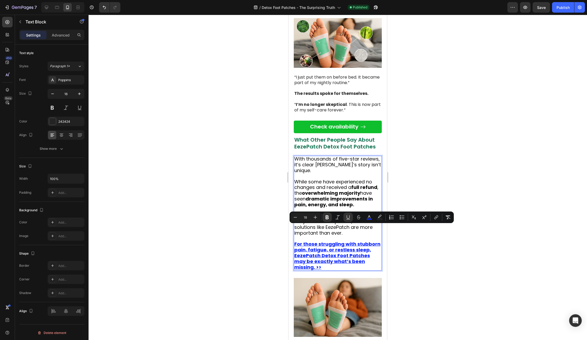
click at [325, 241] on u "For those struggling with stubborn pain, fatigue, or restless sleep, EezePatch …" at bounding box center [337, 255] width 86 height 29
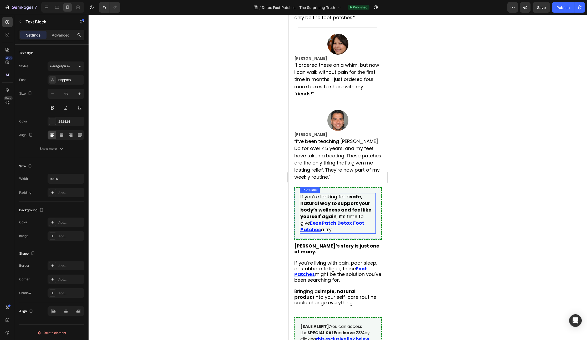
scroll to position [2087, 0]
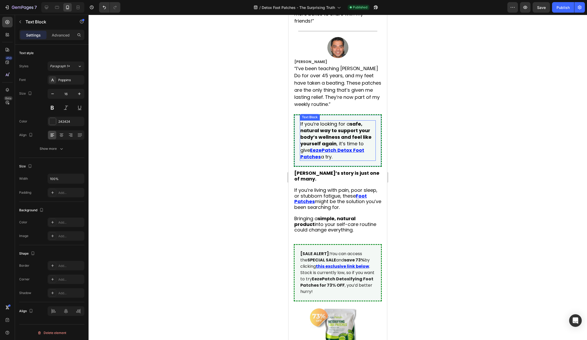
click at [340, 147] on u "EezePatch Detox Foot Patches" at bounding box center [333, 153] width 64 height 13
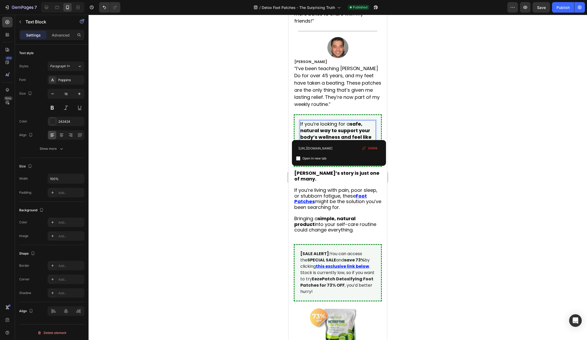
click at [342, 147] on u "EezePatch Detox Foot Patches" at bounding box center [333, 153] width 64 height 13
click at [338, 198] on span "might be the solution you’ve been searching for." at bounding box center [337, 204] width 87 height 12
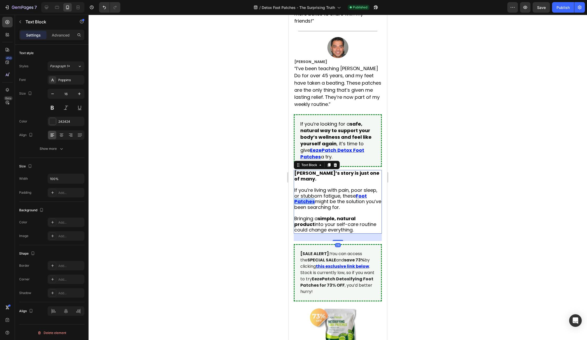
click at [319, 193] on u "Foot Patches" at bounding box center [330, 199] width 73 height 12
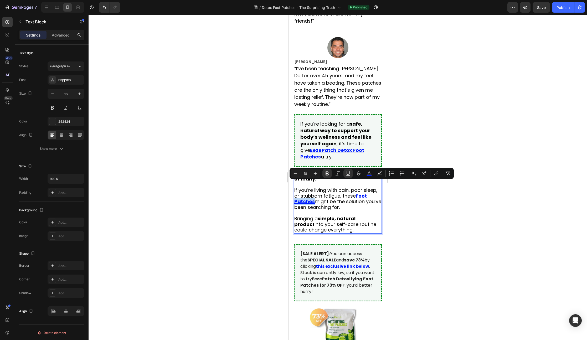
click at [324, 193] on u "Foot Patches" at bounding box center [330, 199] width 73 height 12
click at [315, 193] on u "Foot Patches" at bounding box center [330, 199] width 73 height 12
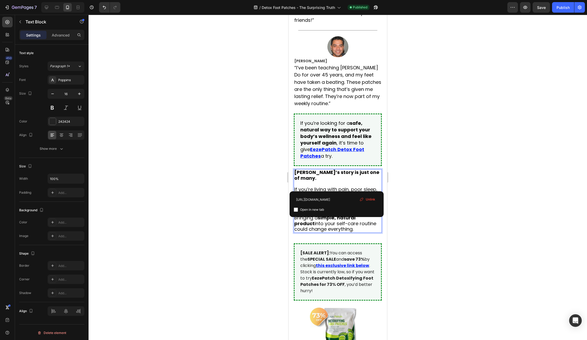
click at [336, 197] on span "might be the solution you’ve been searching for." at bounding box center [337, 203] width 87 height 12
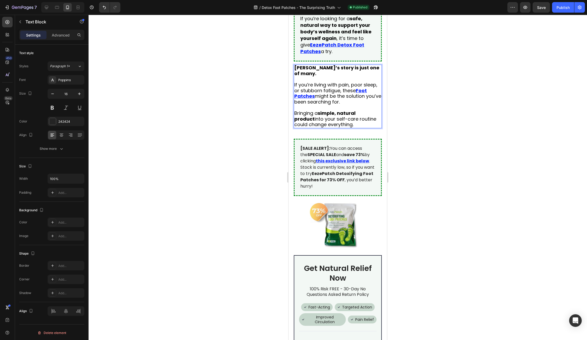
scroll to position [2194, 0]
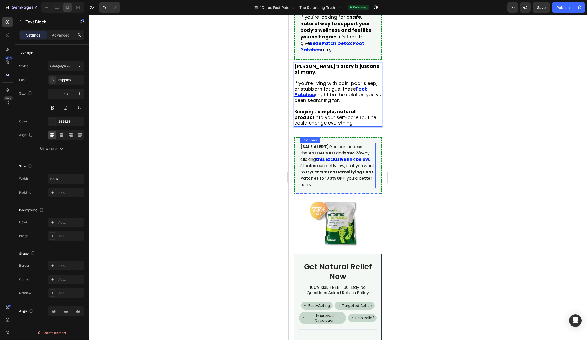
click at [344, 156] on u "this exclusive link below" at bounding box center [342, 159] width 53 height 6
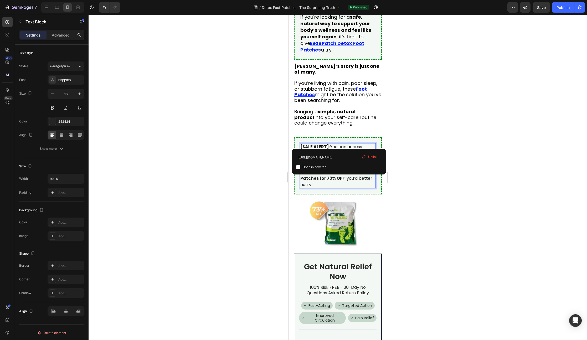
click at [346, 144] on p "[SALE ALERT]: You can access the SPECIAL SALE and save 73% by clicking this exc…" at bounding box center [338, 166] width 75 height 44
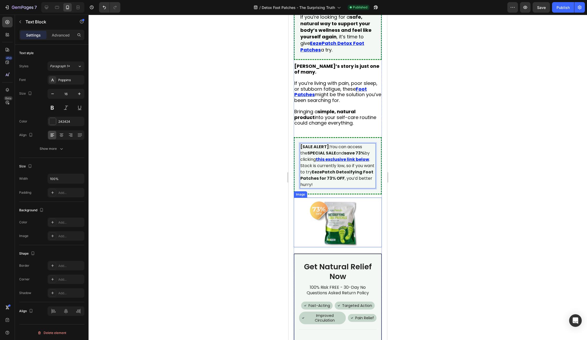
click at [336, 198] on img at bounding box center [338, 222] width 88 height 49
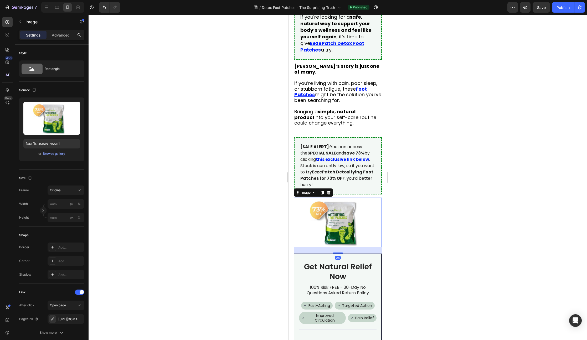
click at [338, 199] on img at bounding box center [338, 222] width 88 height 49
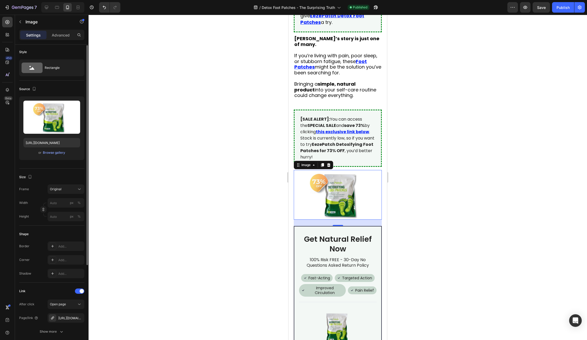
scroll to position [2303, 0]
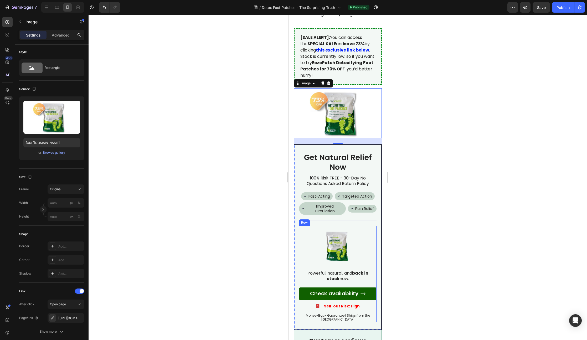
click at [337, 288] on link "Check availability" at bounding box center [338, 294] width 78 height 13
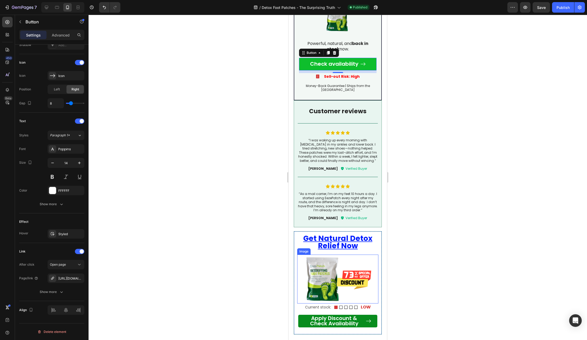
scroll to position [2539, 0]
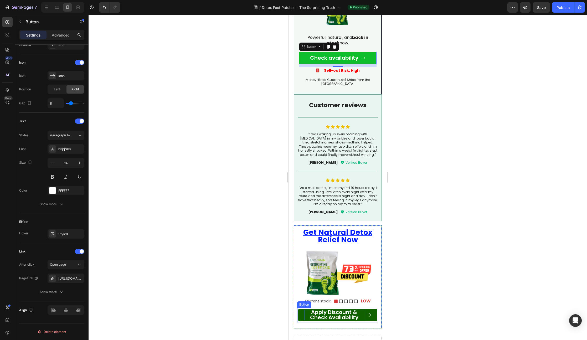
click at [348, 309] on span "Apply Discount & Check Availability" at bounding box center [334, 315] width 48 height 13
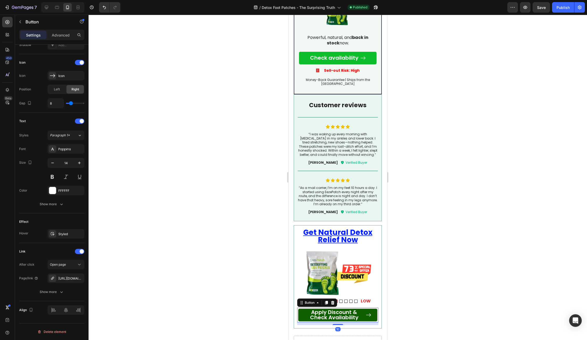
click at [366, 310] on span at bounding box center [368, 315] width 5 height 11
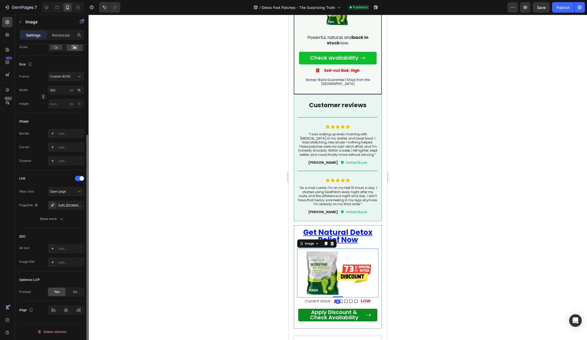
click at [327, 249] on img at bounding box center [337, 273] width 81 height 49
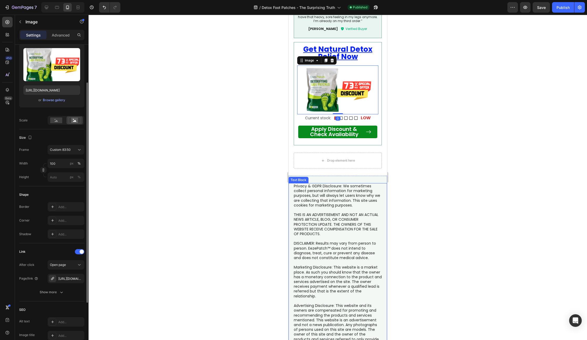
scroll to position [2828, 0]
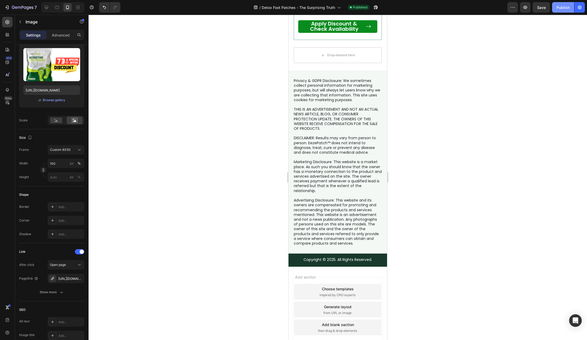
click at [566, 8] on div "Publish" at bounding box center [563, 8] width 13 height 6
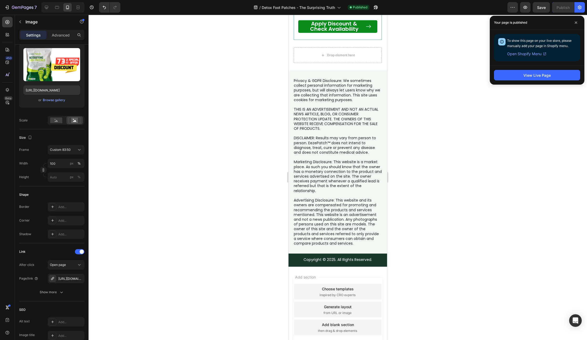
click at [486, 105] on div at bounding box center [338, 177] width 499 height 325
